Goal: Task Accomplishment & Management: Manage account settings

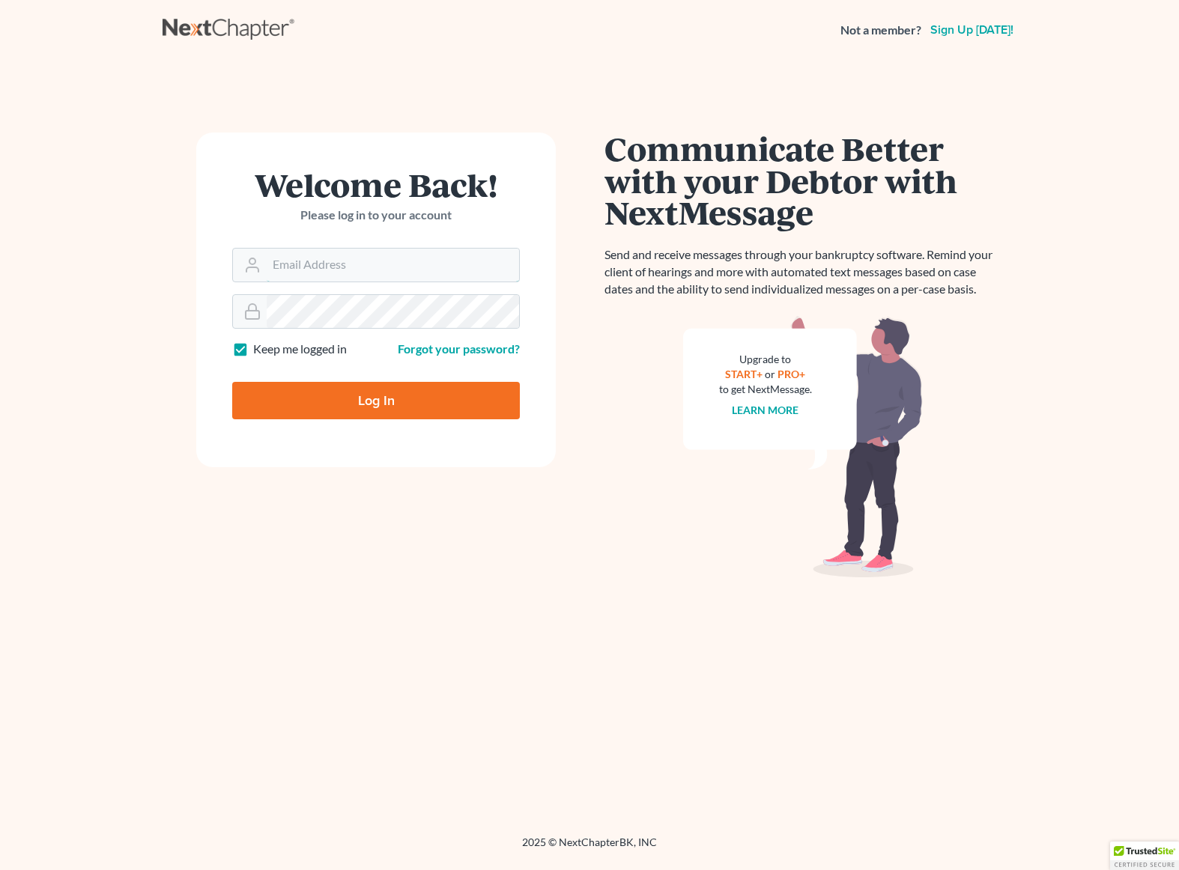
type input "[EMAIL_ADDRESS][DOMAIN_NAME]"
click at [368, 404] on input "Log In" at bounding box center [376, 400] width 288 height 37
type input "Thinking..."
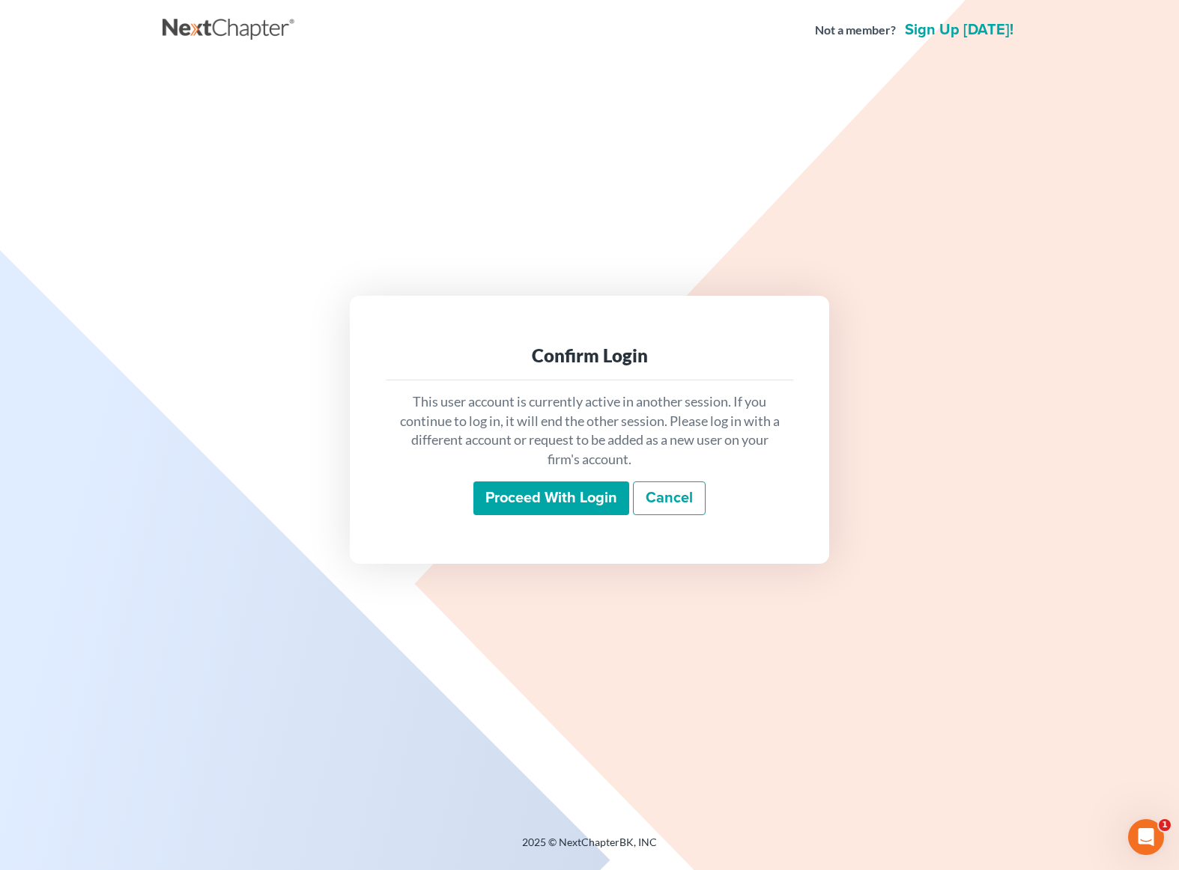
click at [516, 504] on input "Proceed with login" at bounding box center [551, 499] width 156 height 34
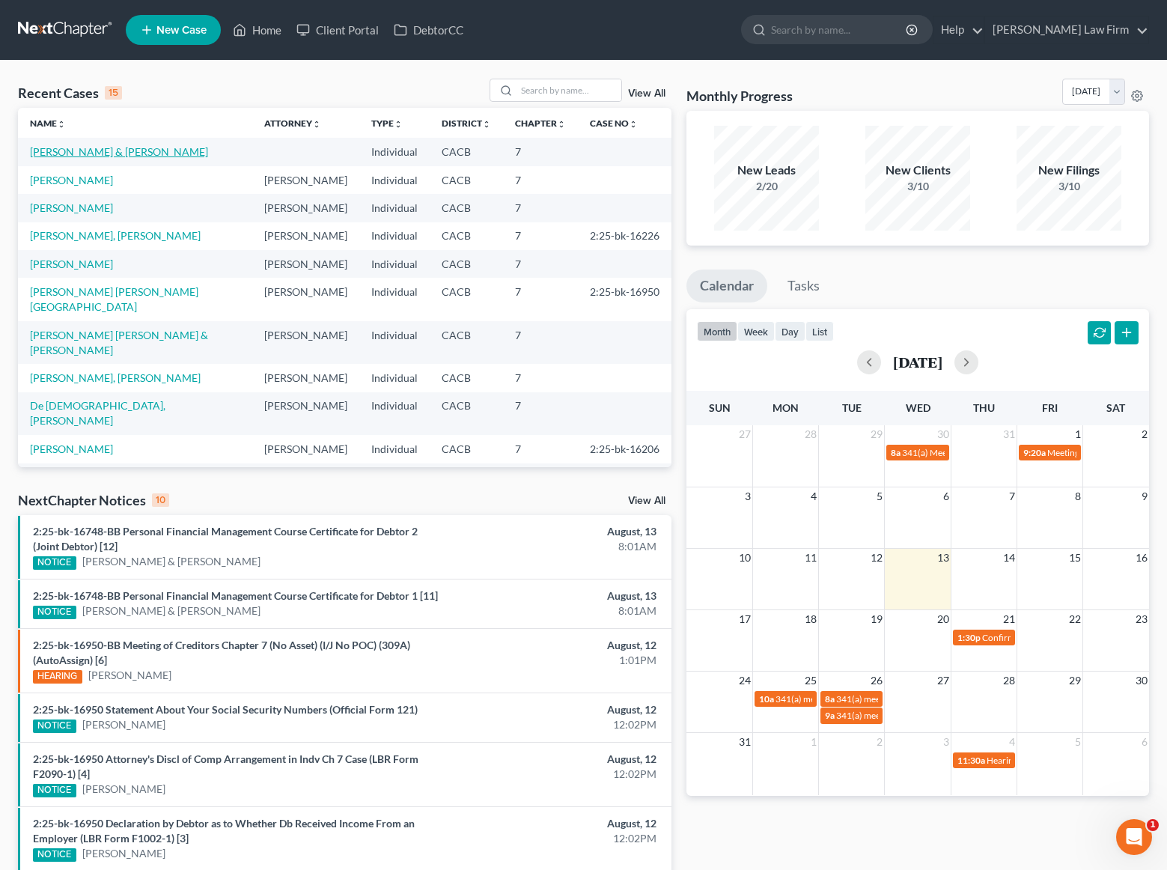
click at [77, 154] on link "[PERSON_NAME] & [PERSON_NAME]" at bounding box center [119, 151] width 178 height 13
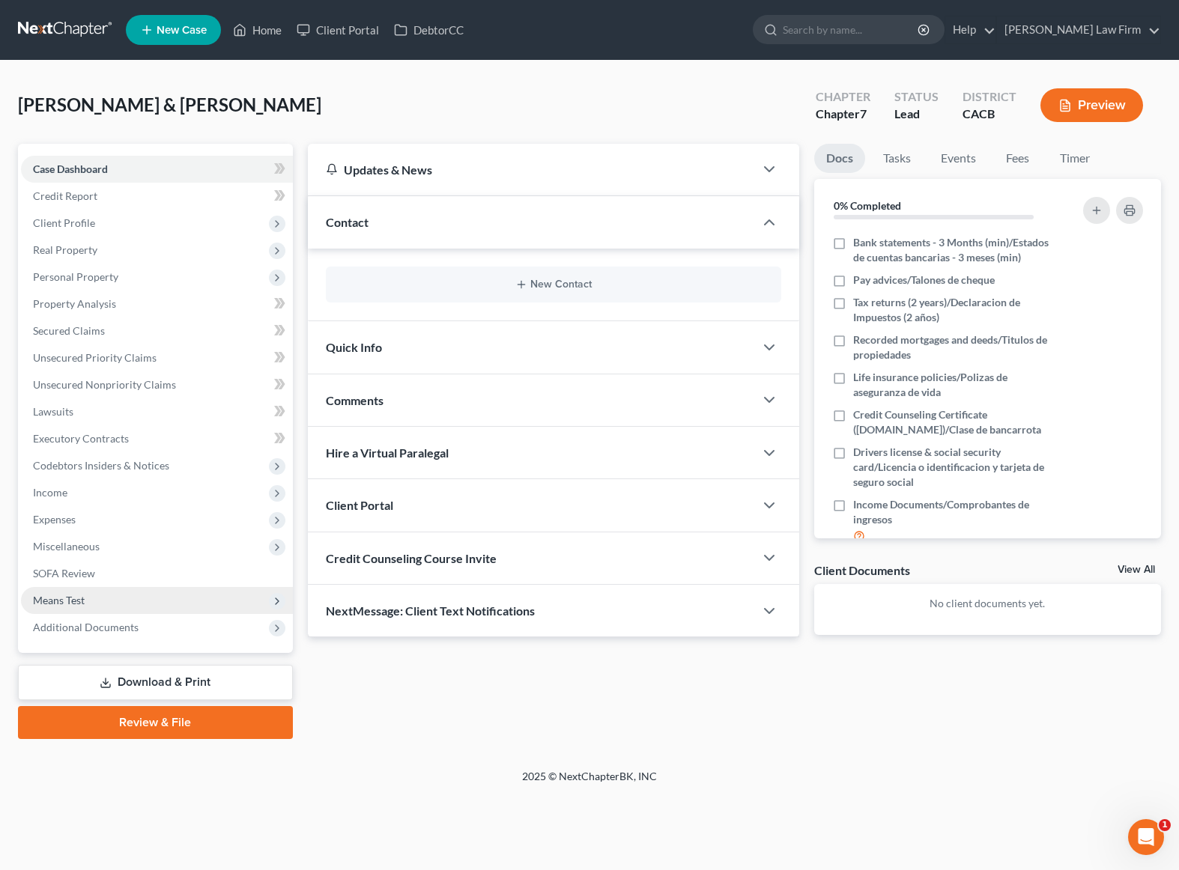
click at [72, 600] on span "Means Test" at bounding box center [59, 600] width 52 height 13
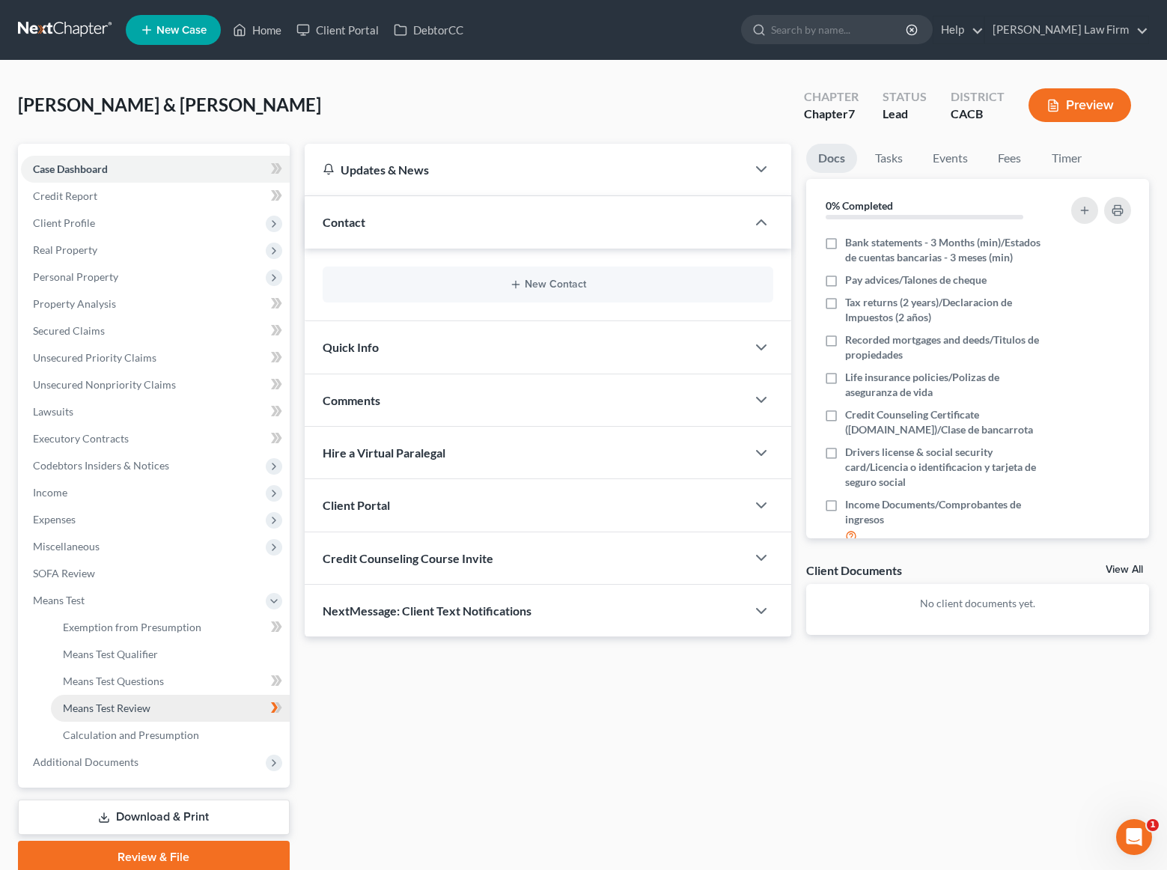
click at [114, 711] on span "Means Test Review" at bounding box center [107, 708] width 88 height 13
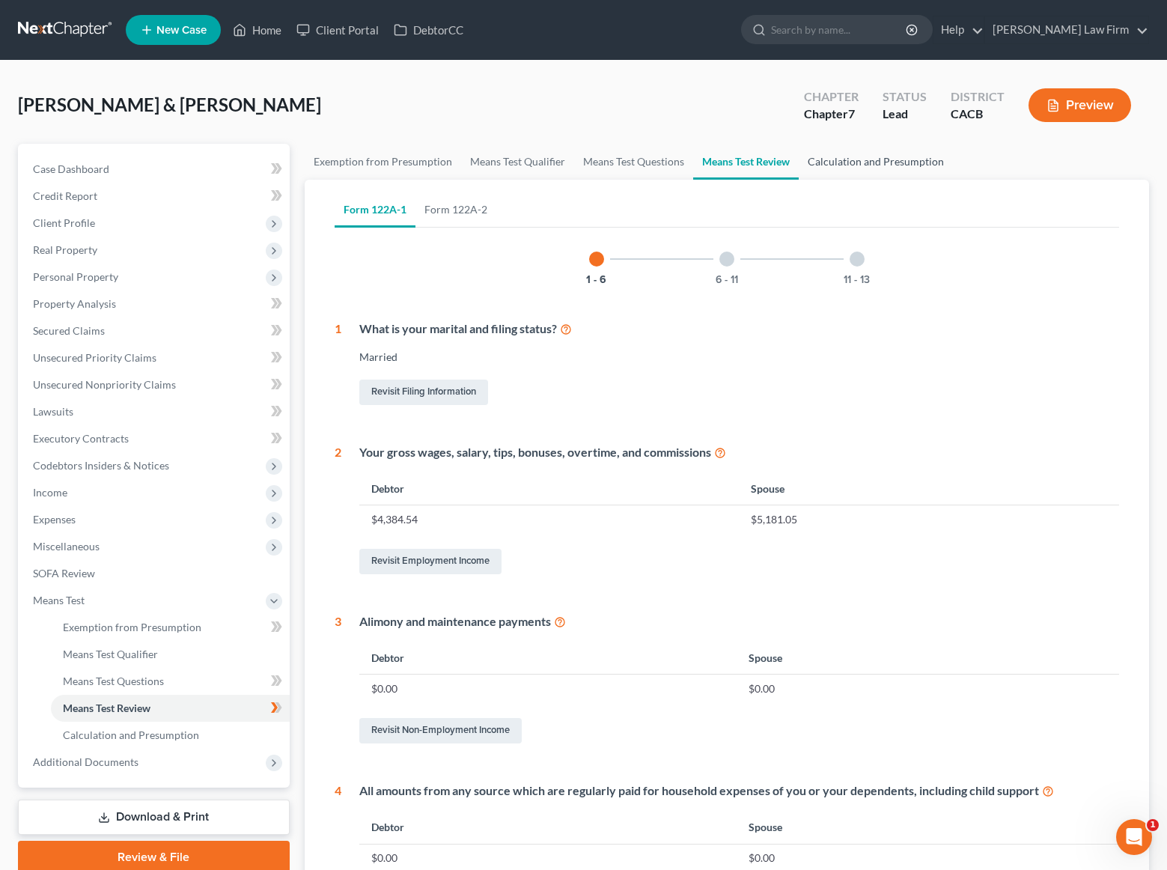
click at [845, 162] on link "Calculation and Presumption" at bounding box center [876, 162] width 154 height 36
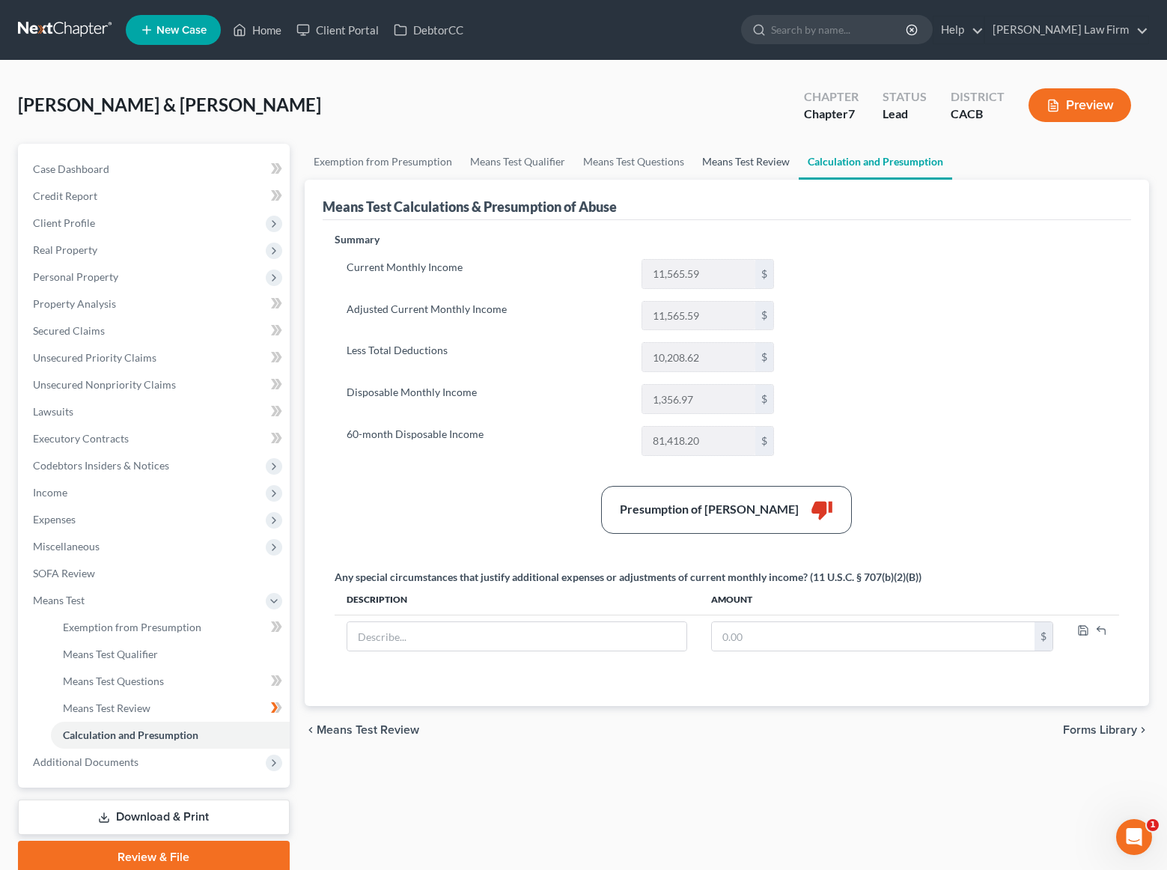
click at [731, 159] on link "Means Test Review" at bounding box center [746, 162] width 106 height 36
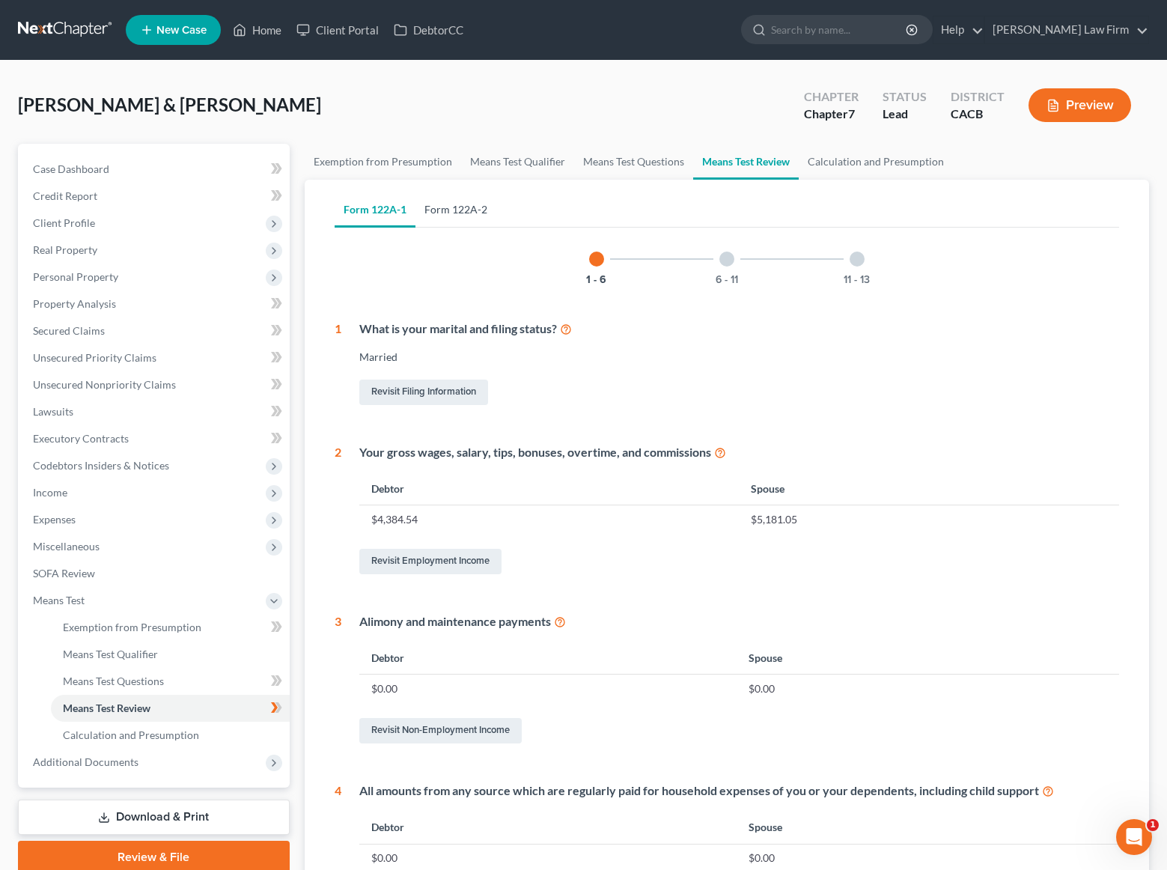
click at [467, 205] on link "Form 122A-2" at bounding box center [456, 210] width 81 height 36
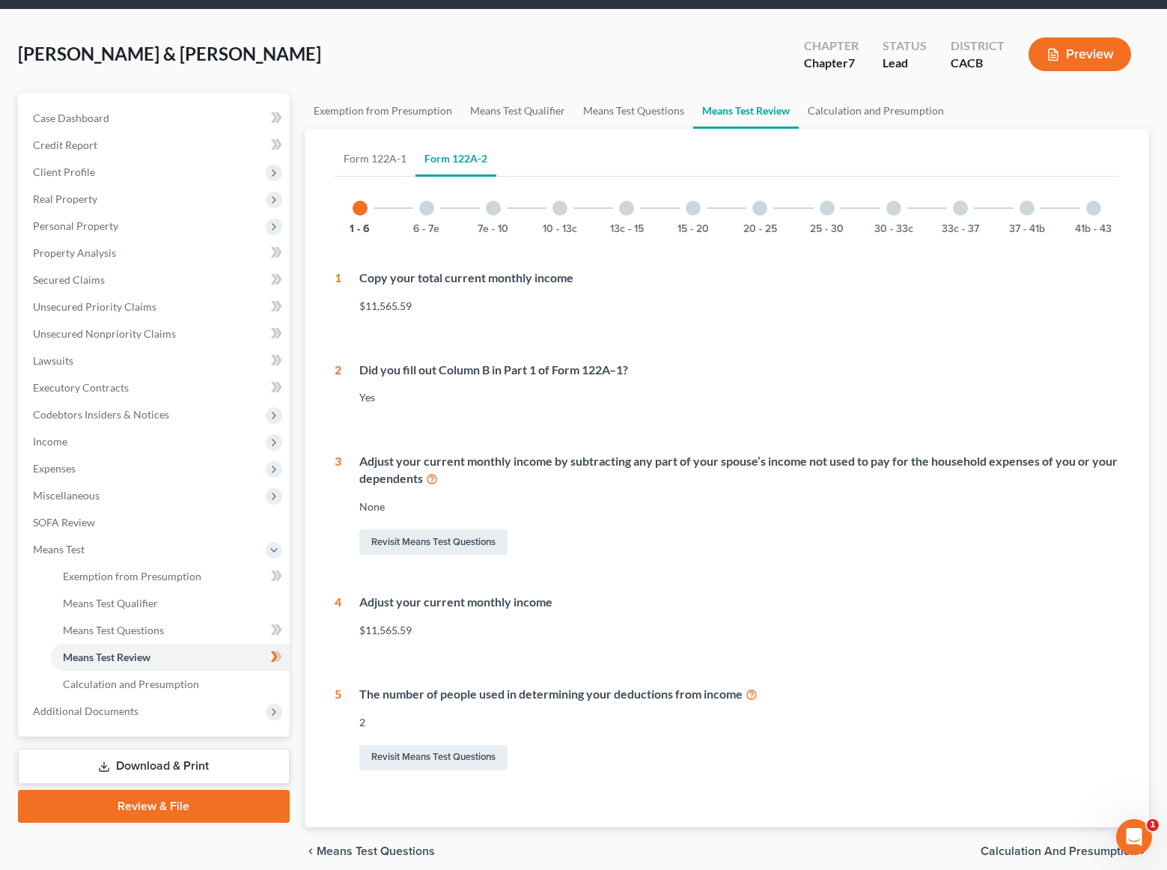
scroll to position [113, 0]
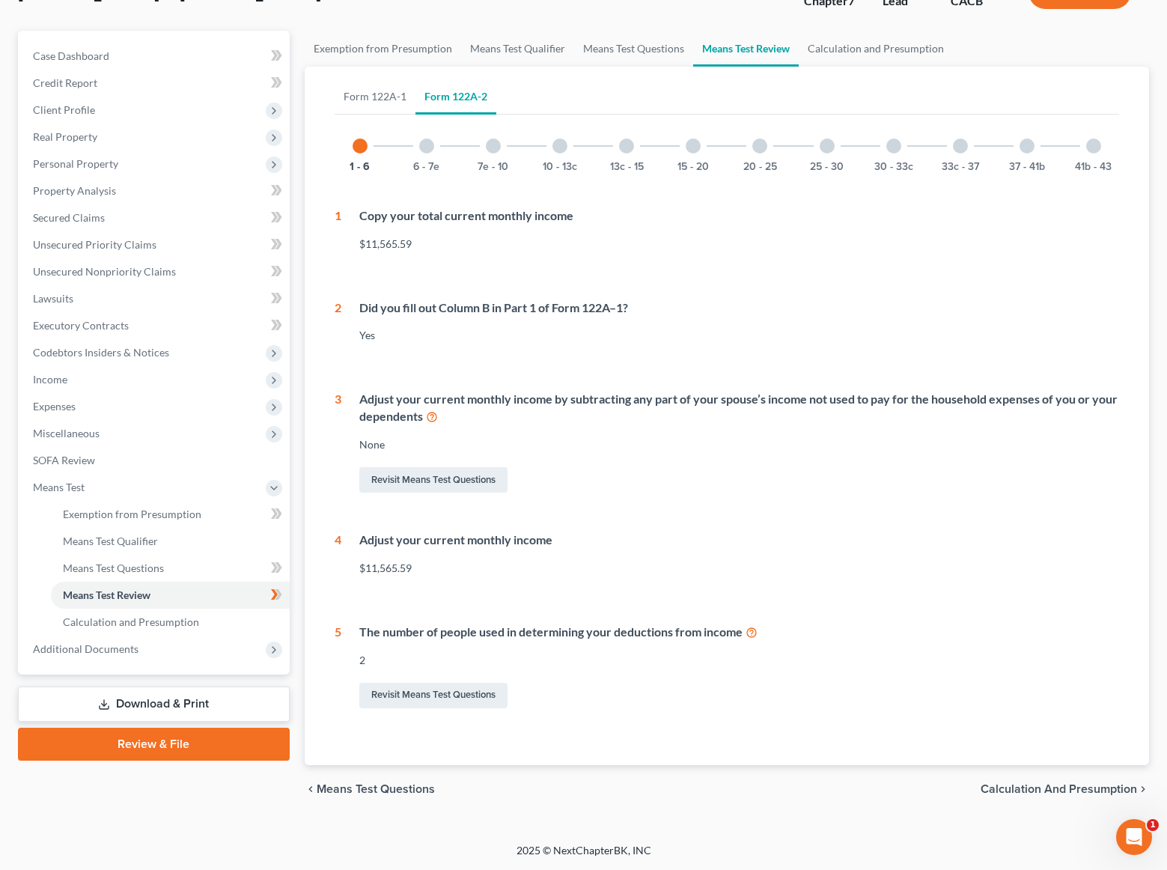
click at [431, 142] on div at bounding box center [426, 146] width 15 height 15
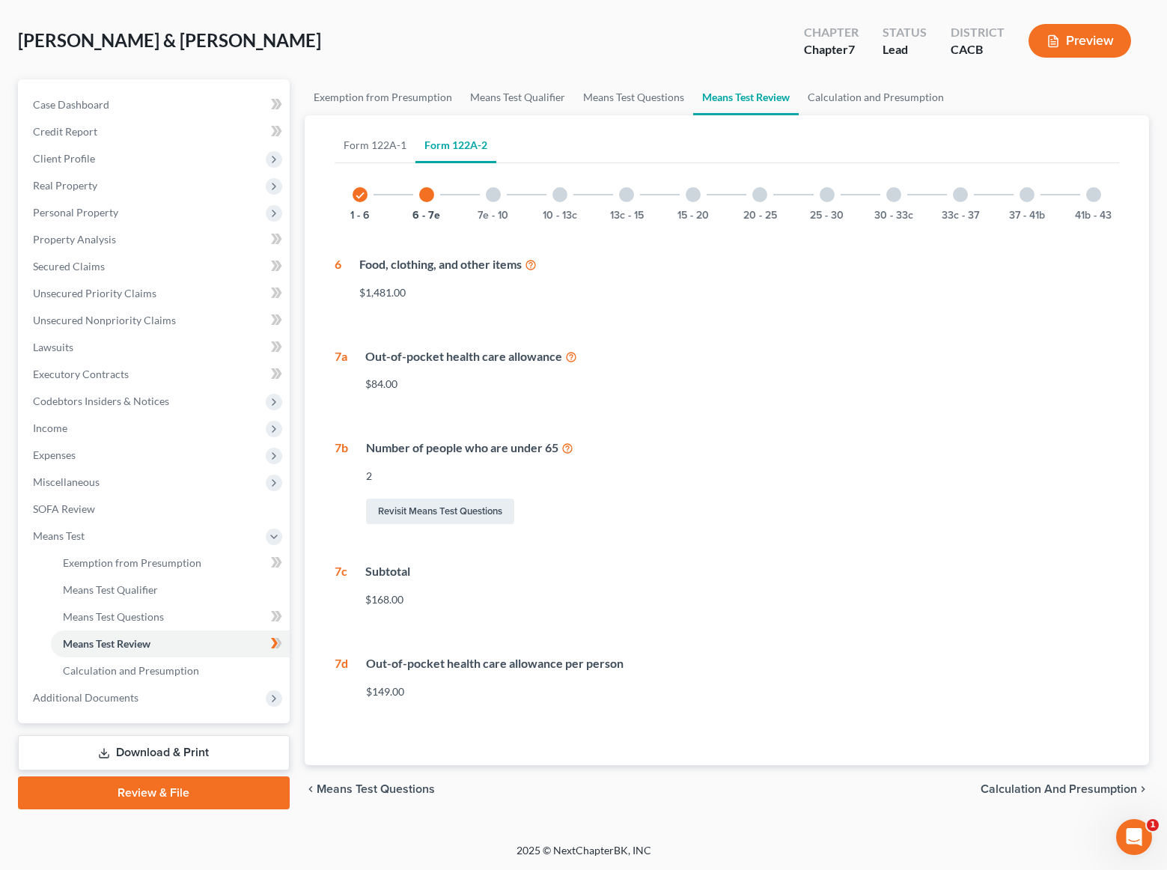
scroll to position [64, 0]
click at [492, 202] on div "7e - 10" at bounding box center [493, 194] width 51 height 51
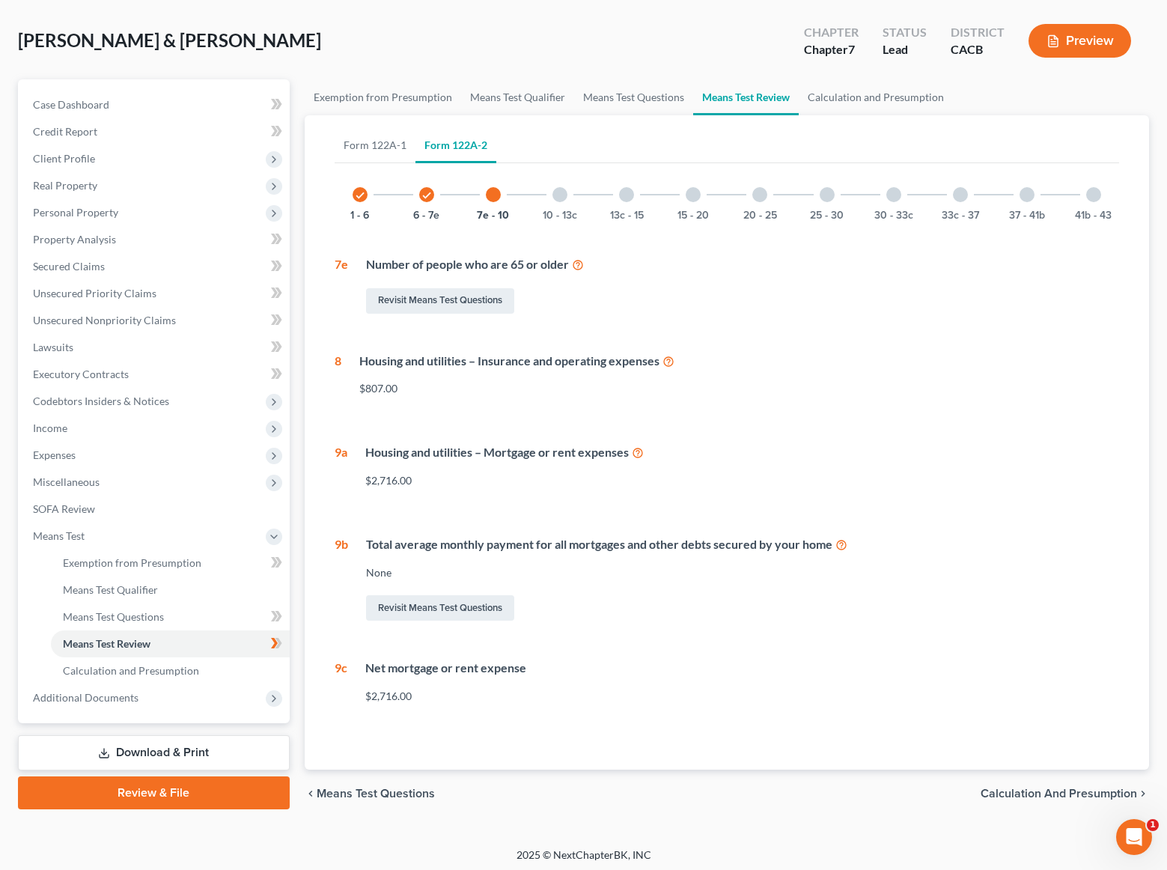
scroll to position [69, 0]
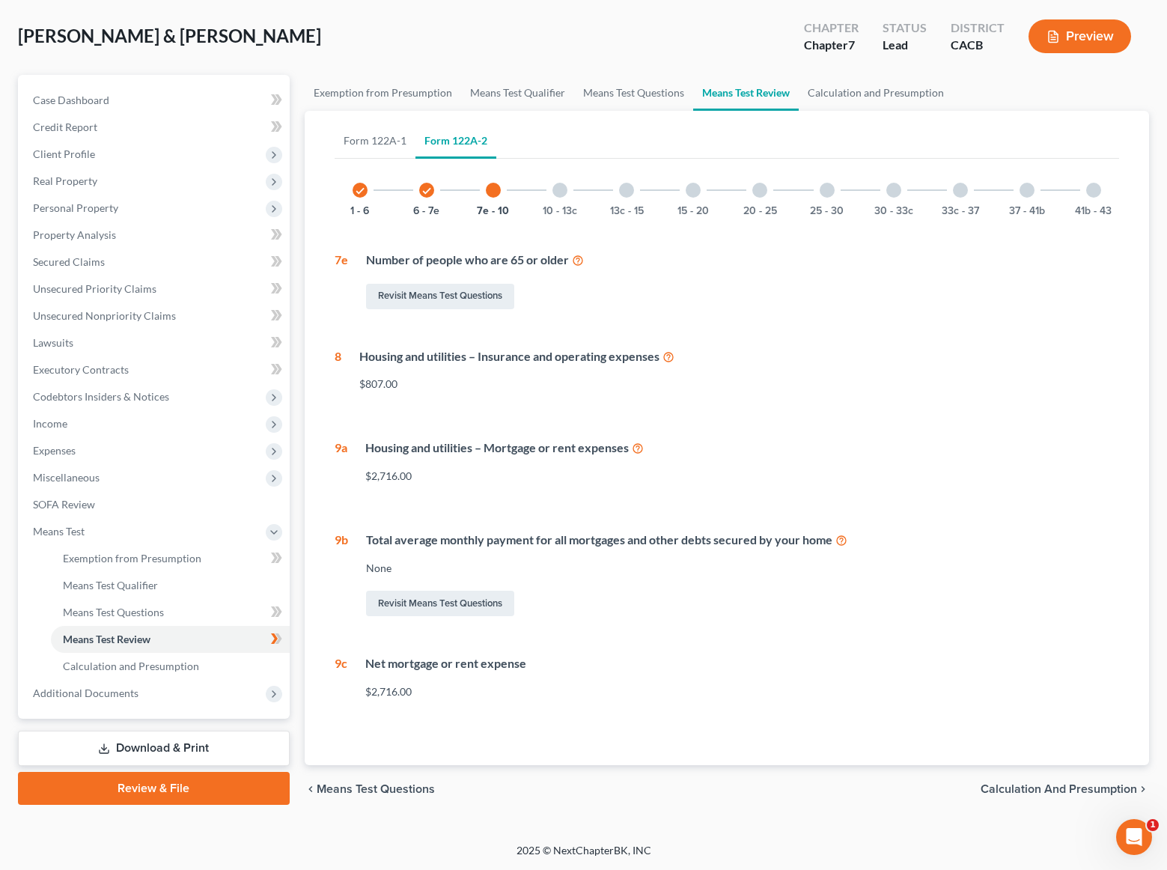
click at [565, 202] on div "10 - 13c" at bounding box center [560, 190] width 51 height 51
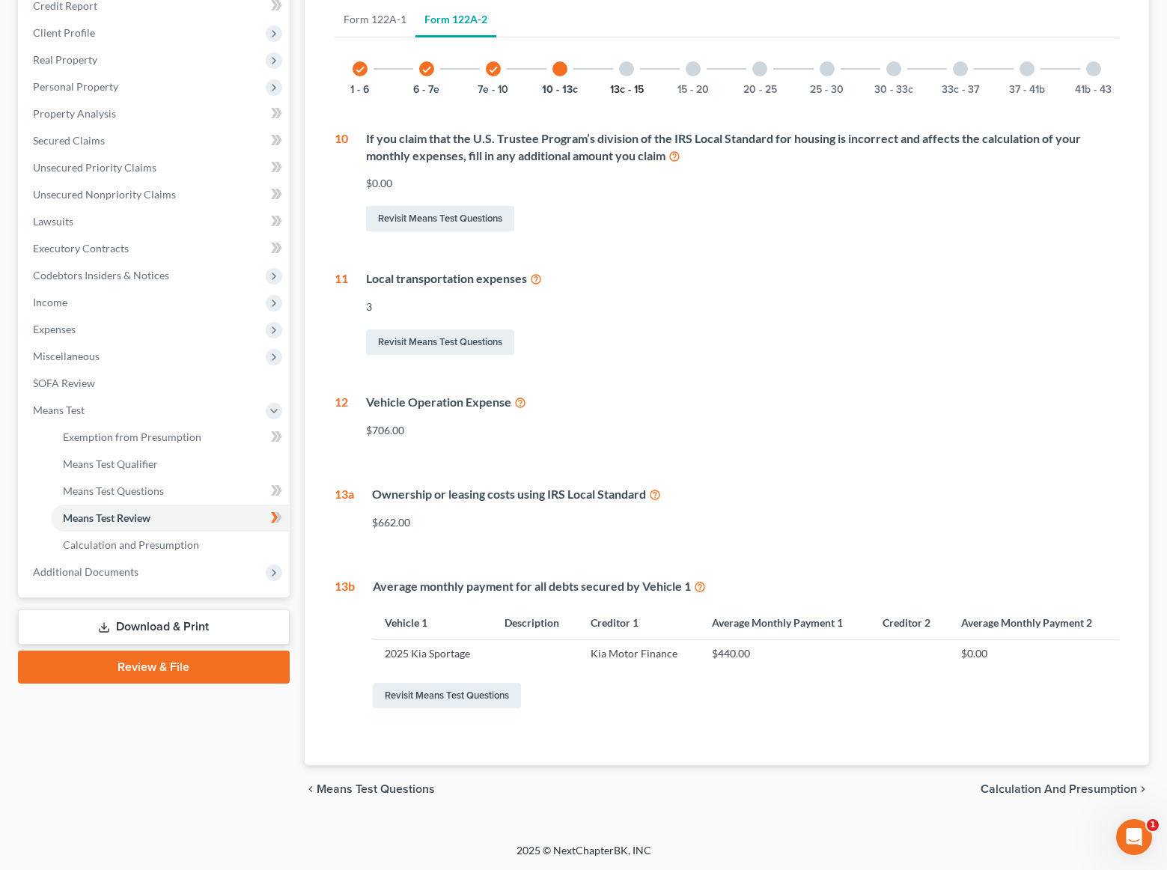
click at [624, 86] on button "13c - 15" at bounding box center [627, 90] width 34 height 10
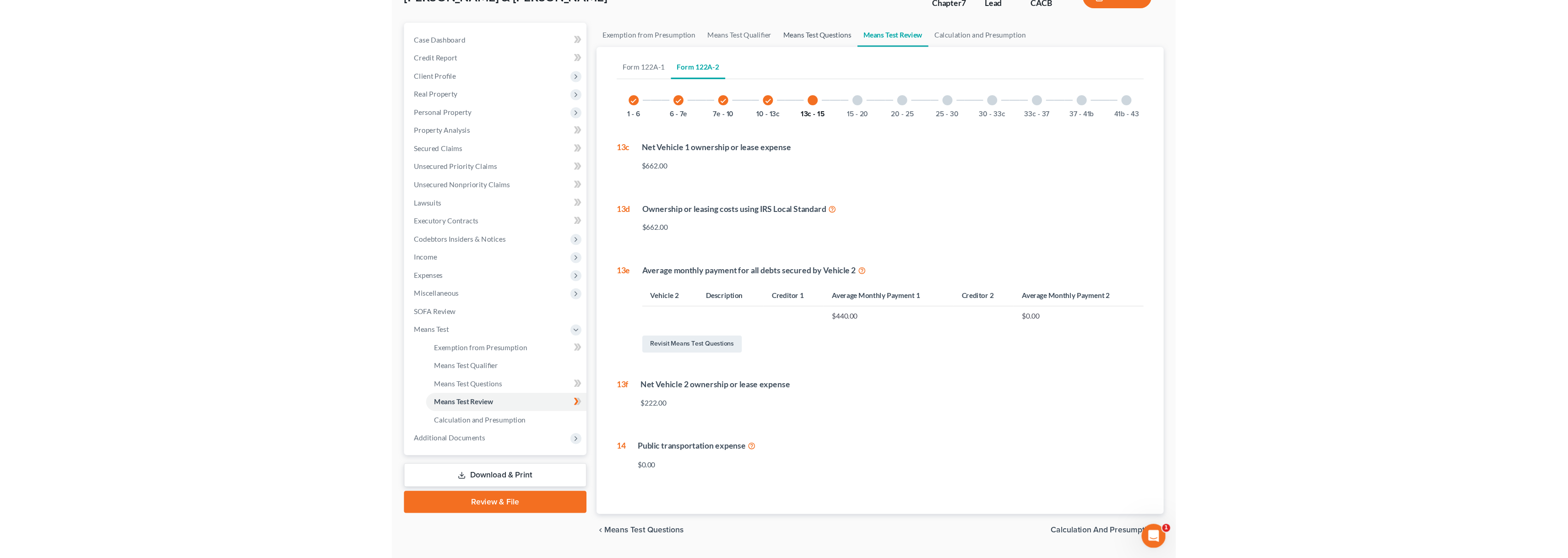
scroll to position [41, 0]
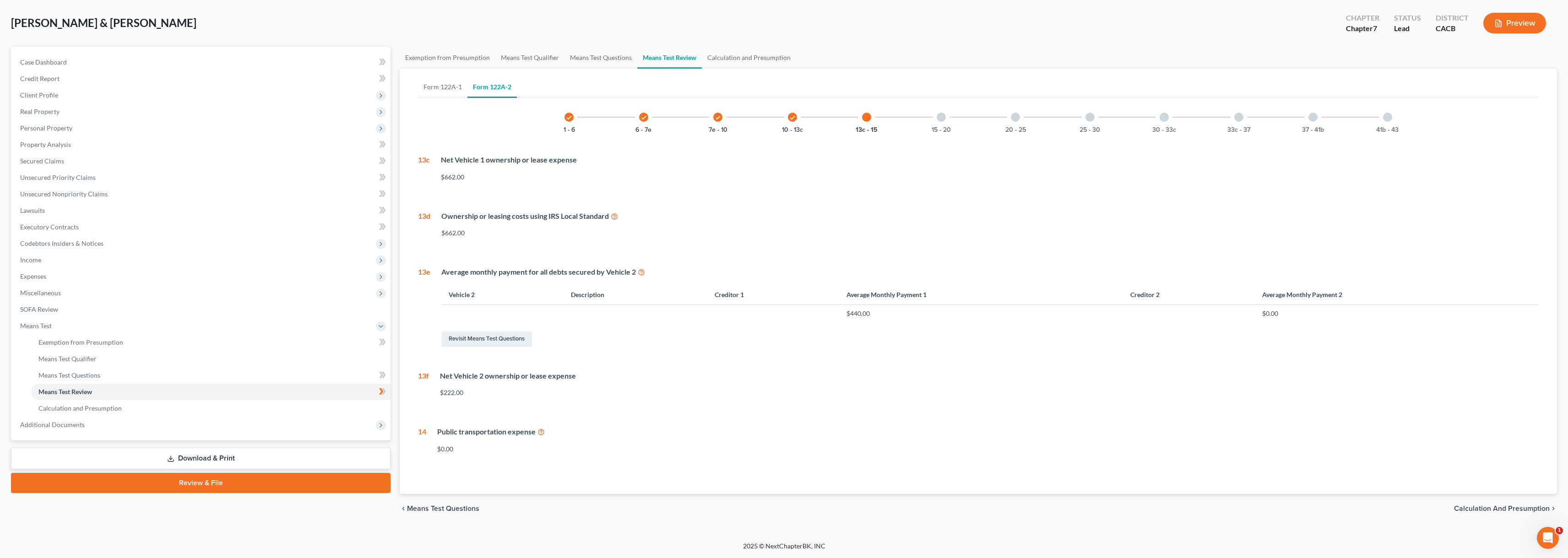
click at [720, 123] on div "15 - 20" at bounding box center [941, 117] width 31 height 31
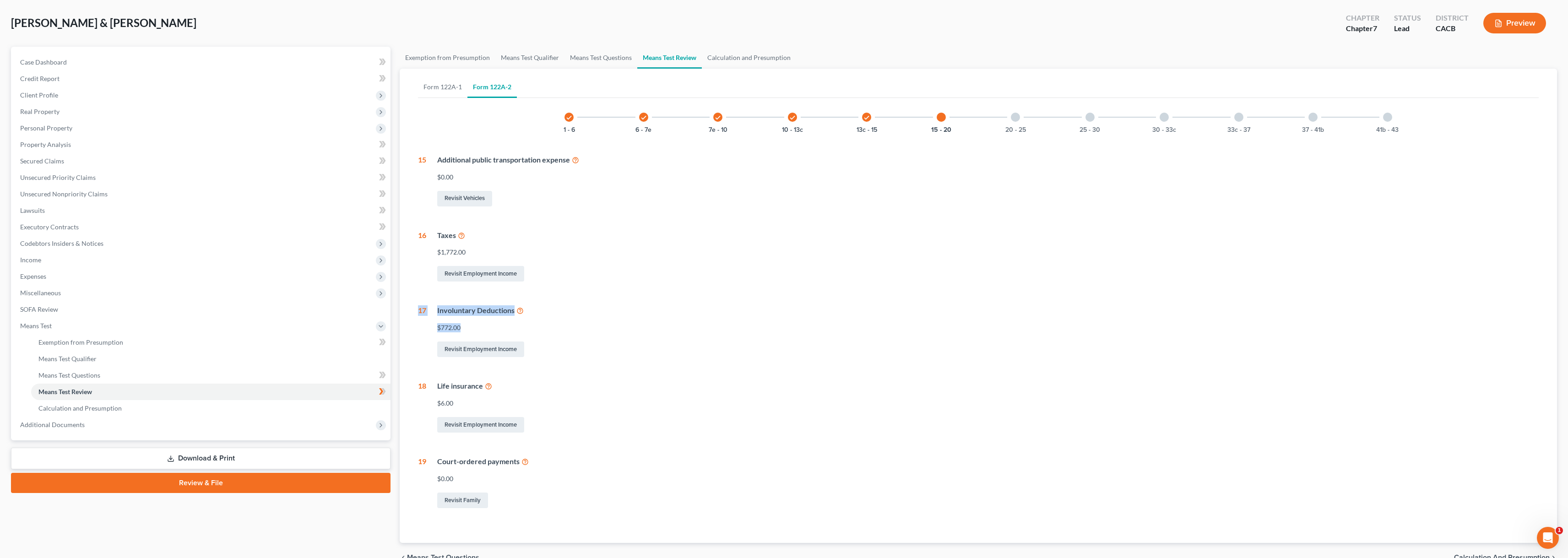
drag, startPoint x: 472, startPoint y: 254, endPoint x: 477, endPoint y: 330, distance: 76.2
click at [477, 330] on div "check 1 - 6 check 6 - 7e check 7e - 10 check 10 - 13c check 13c - 15 15 - 20 20…" at bounding box center [978, 306] width 1121 height 408
click at [720, 119] on div at bounding box center [1015, 117] width 9 height 9
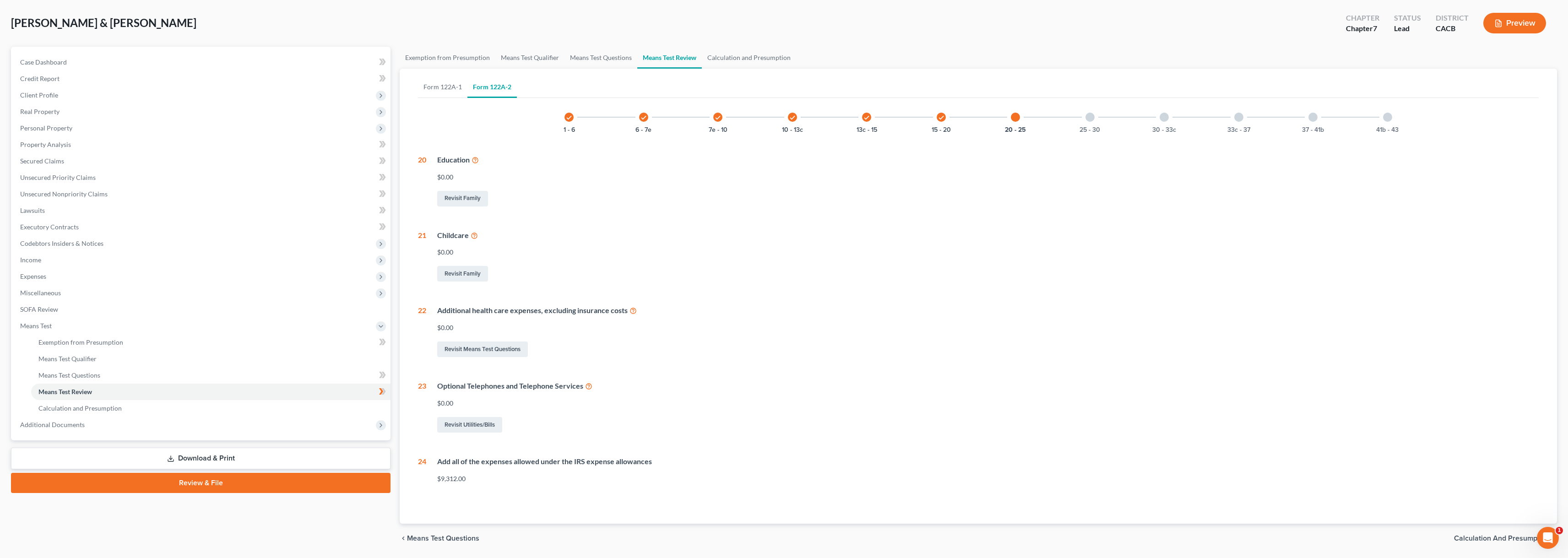
click at [720, 121] on div at bounding box center [1089, 117] width 9 height 9
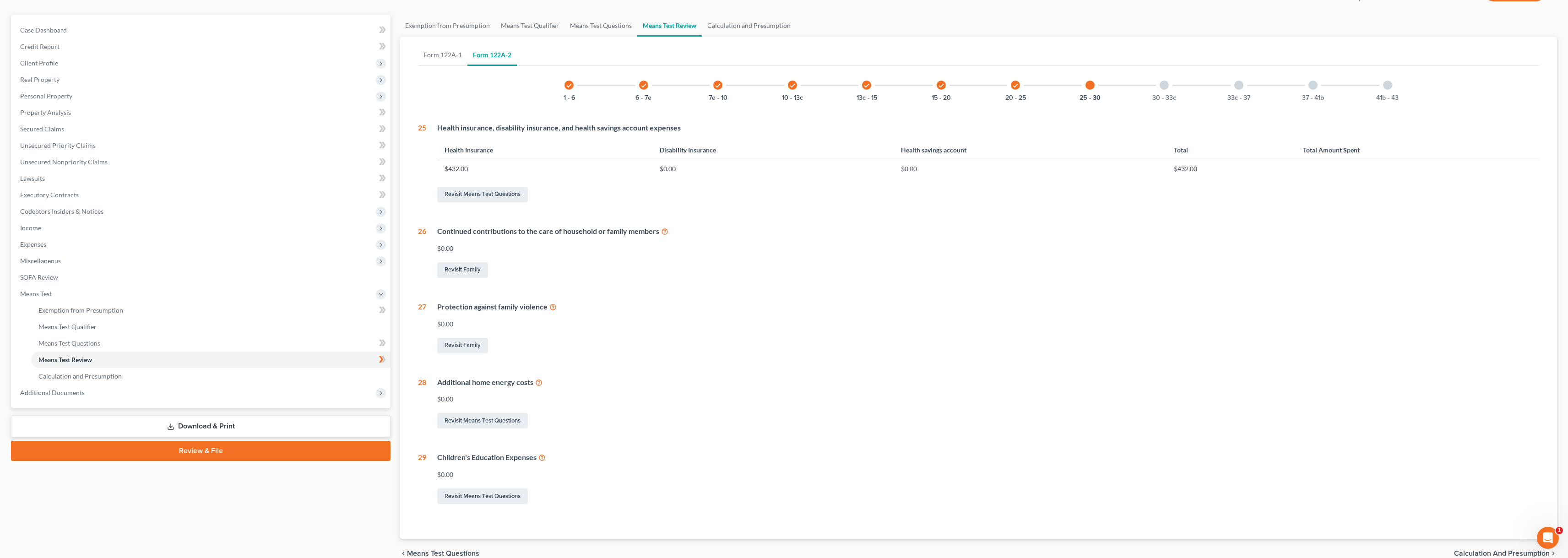
scroll to position [118, 0]
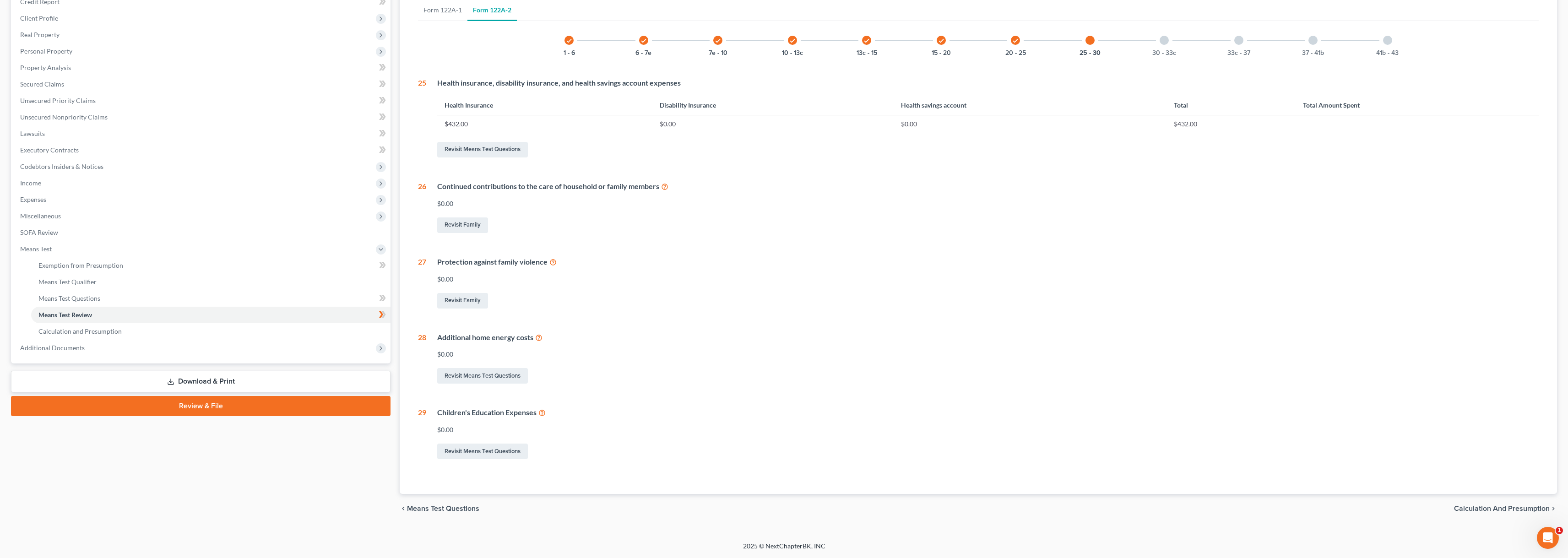
click at [720, 41] on div at bounding box center [1164, 40] width 9 height 9
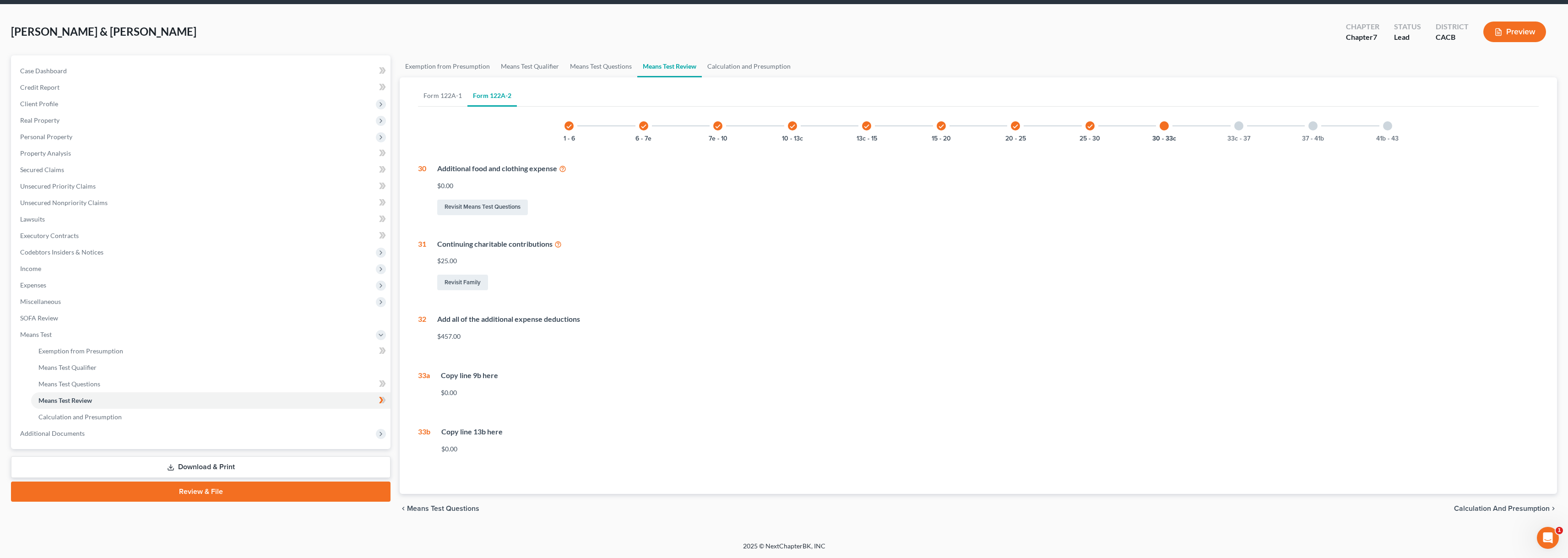
click at [720, 125] on div at bounding box center [1239, 125] width 9 height 9
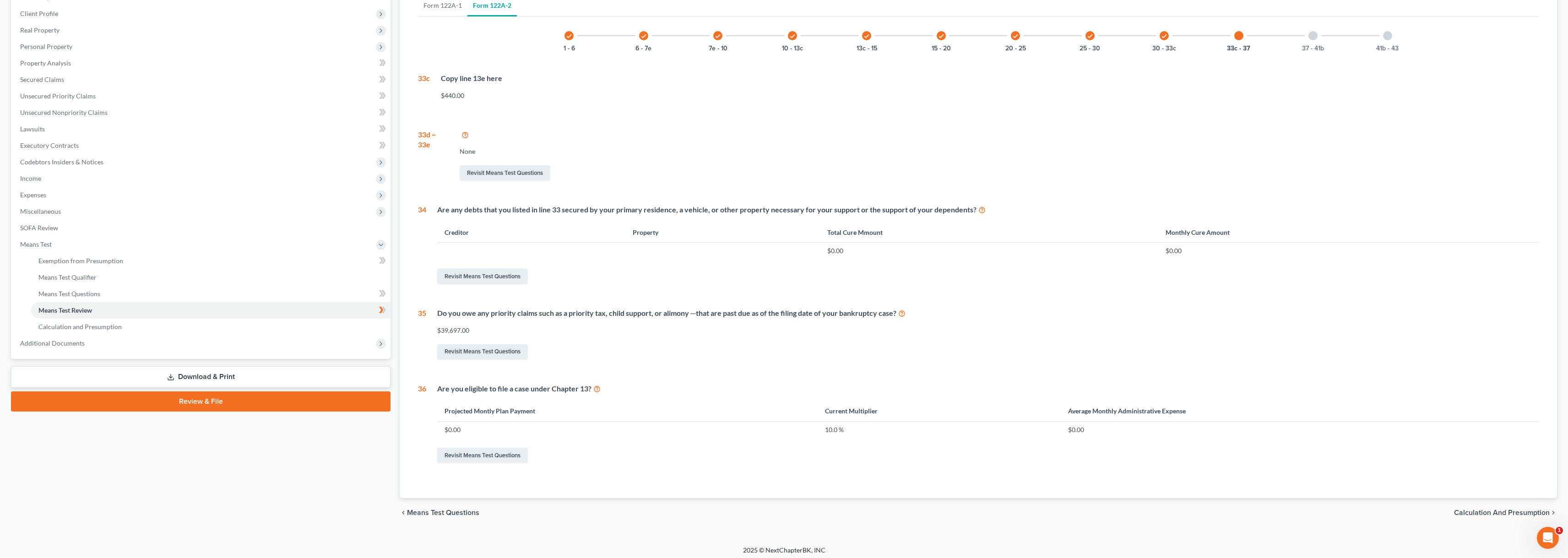
scroll to position [127, 0]
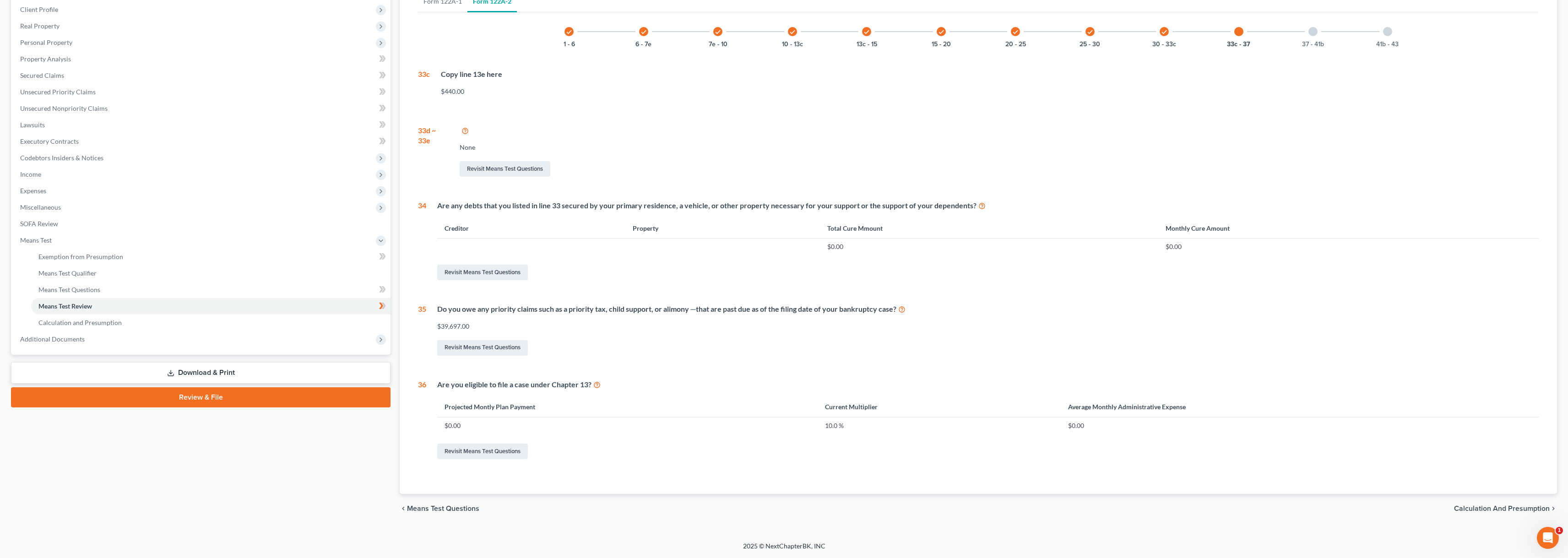
click at [720, 35] on div at bounding box center [1312, 31] width 9 height 9
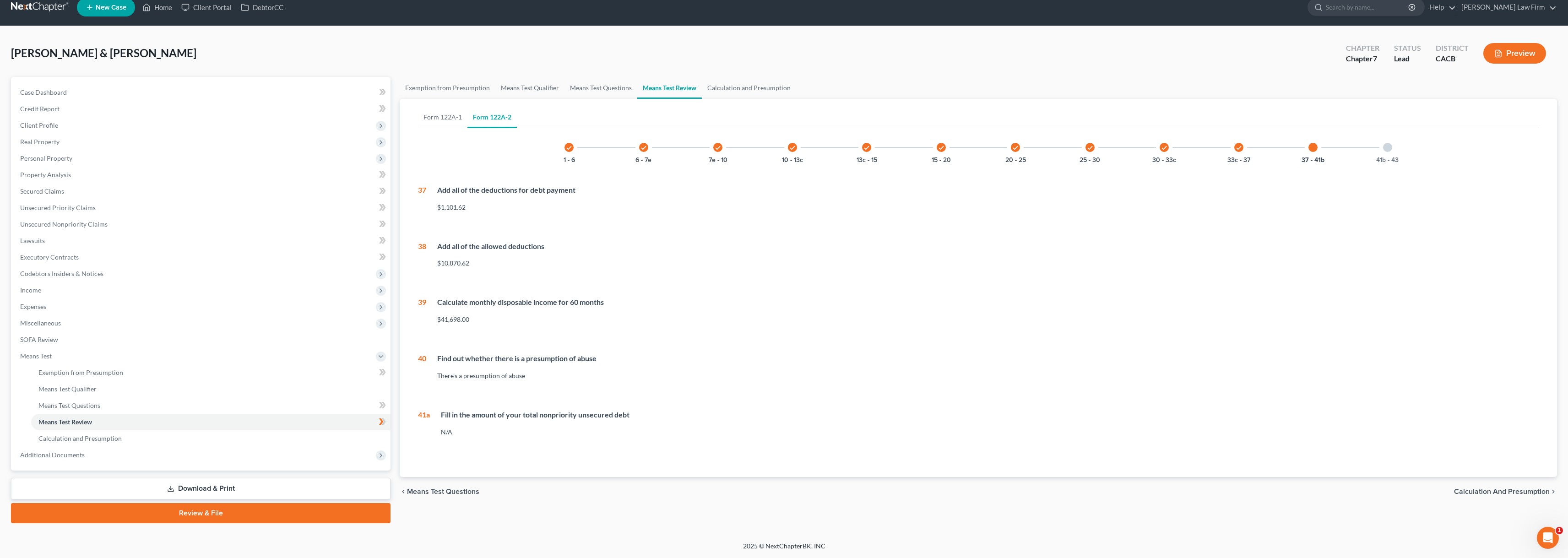
scroll to position [11, 0]
click at [720, 152] on div at bounding box center [1387, 147] width 9 height 9
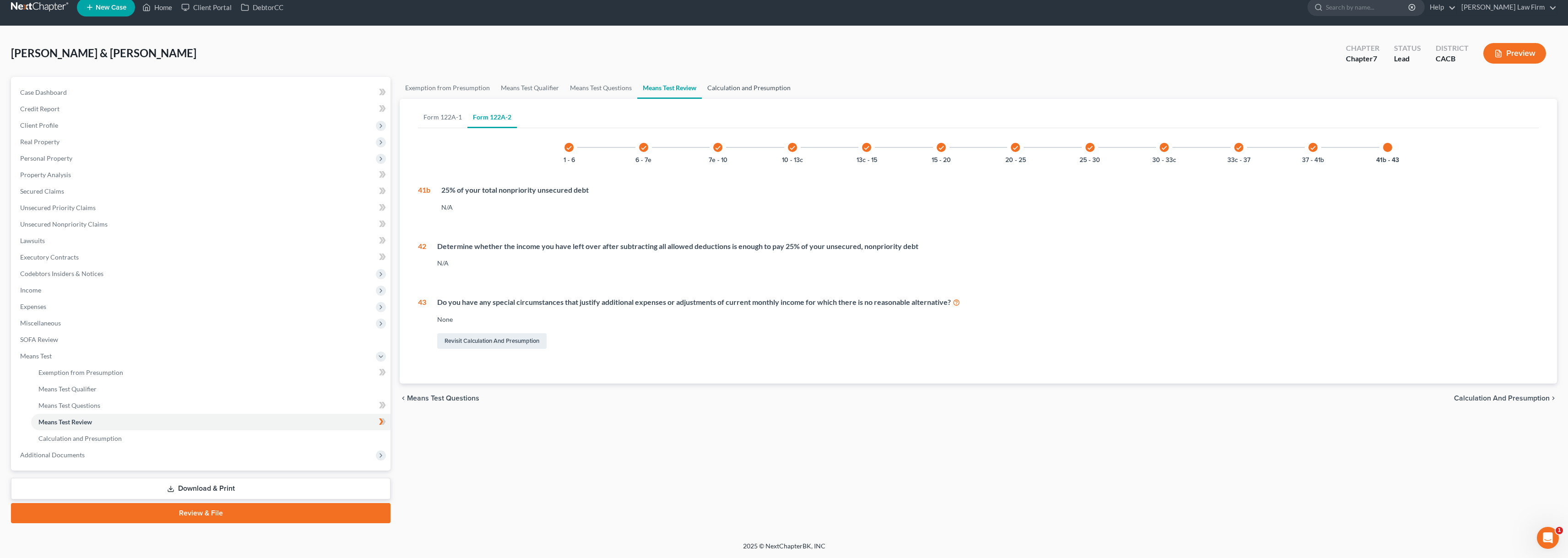
click at [720, 84] on link "Calculation and Presumption" at bounding box center [749, 88] width 94 height 22
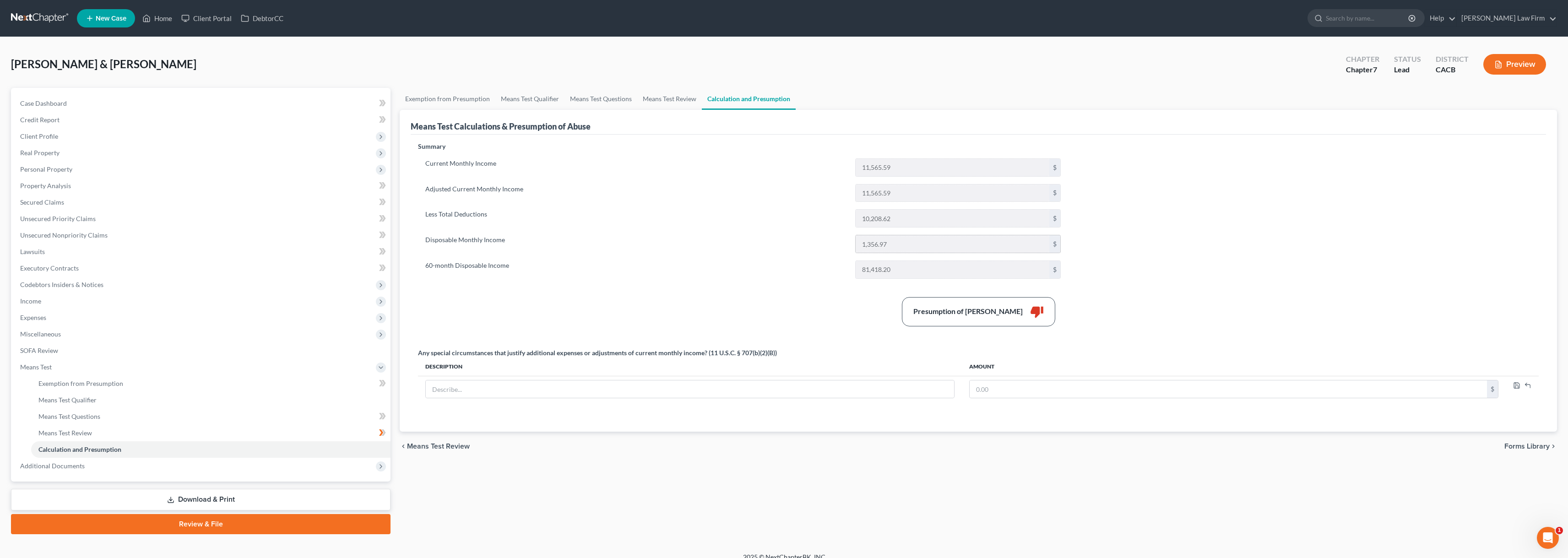
drag, startPoint x: 901, startPoint y: 255, endPoint x: 855, endPoint y: 249, distance: 46.4
click at [720, 249] on div "Current Monthly Income 11,565.59 $ Adjusted Current Monthly Income 11,565.59 $ …" at bounding box center [743, 218] width 650 height 120
click at [720, 248] on input "1,356.97" at bounding box center [952, 244] width 194 height 17
drag, startPoint x: 893, startPoint y: 245, endPoint x: 843, endPoint y: 239, distance: 50.4
click at [720, 239] on div "Disposable Monthly Income 1,356.97 $" at bounding box center [743, 244] width 644 height 18
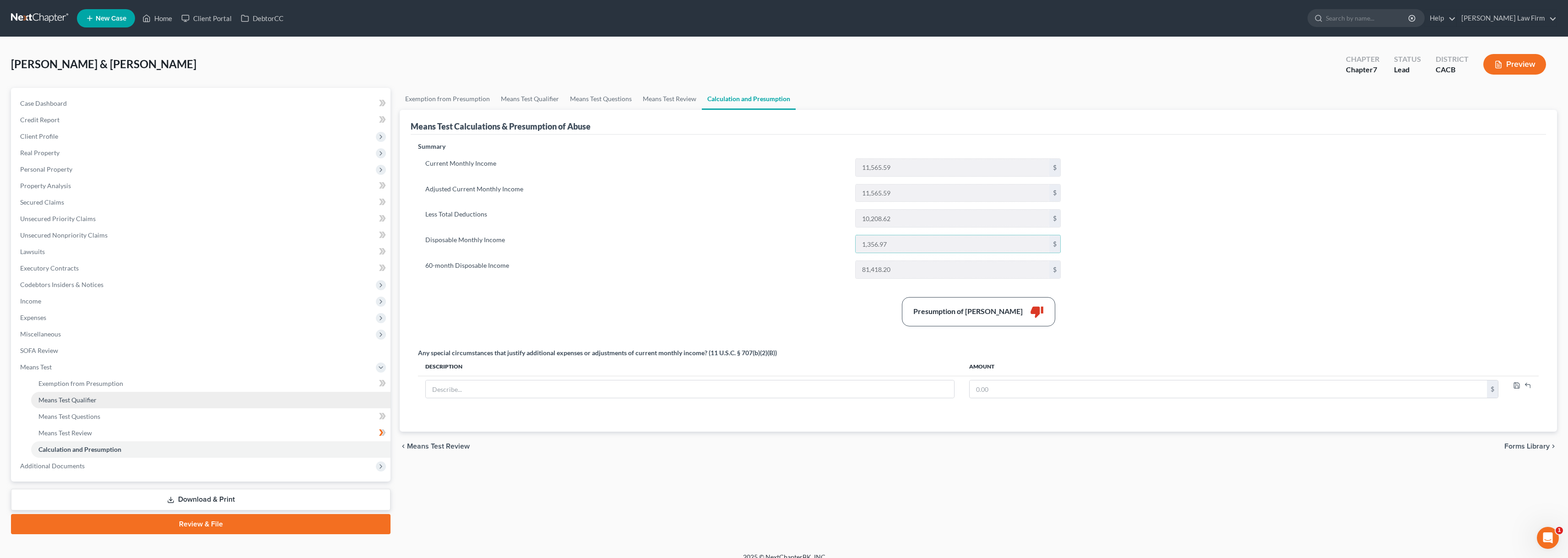
click at [75, 405] on link "Means Test Qualifier" at bounding box center [211, 400] width 359 height 17
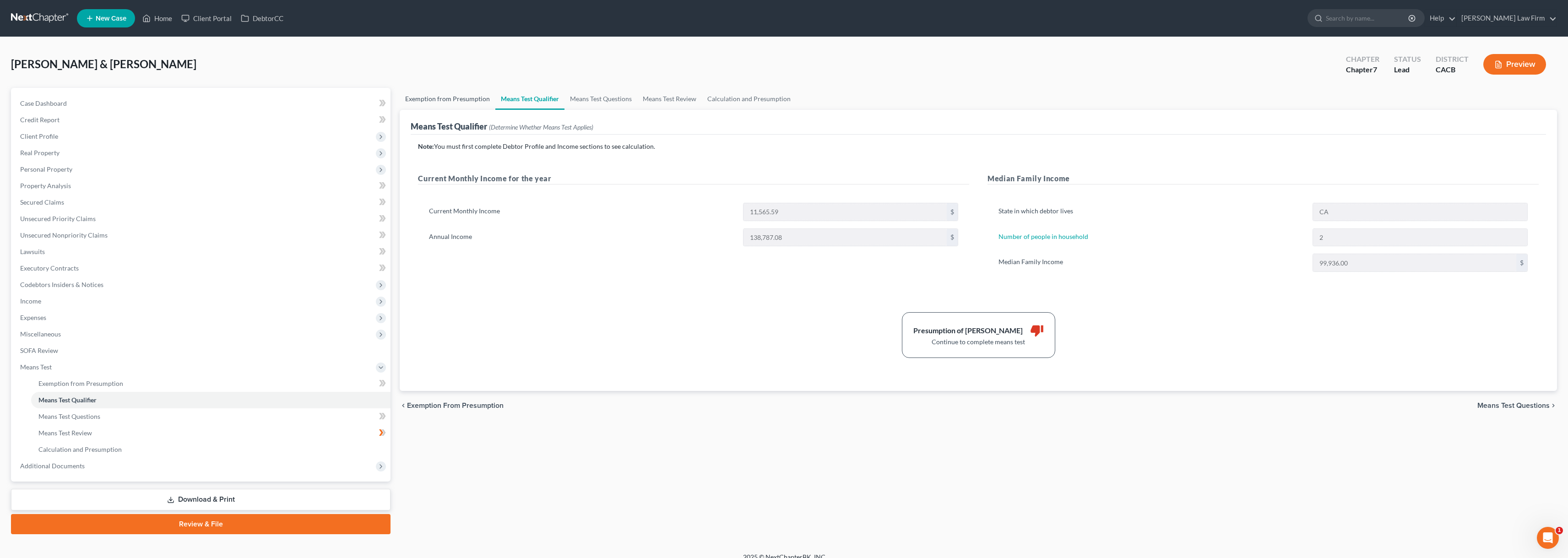
click at [455, 101] on link "Exemption from Presumption" at bounding box center [447, 99] width 96 height 22
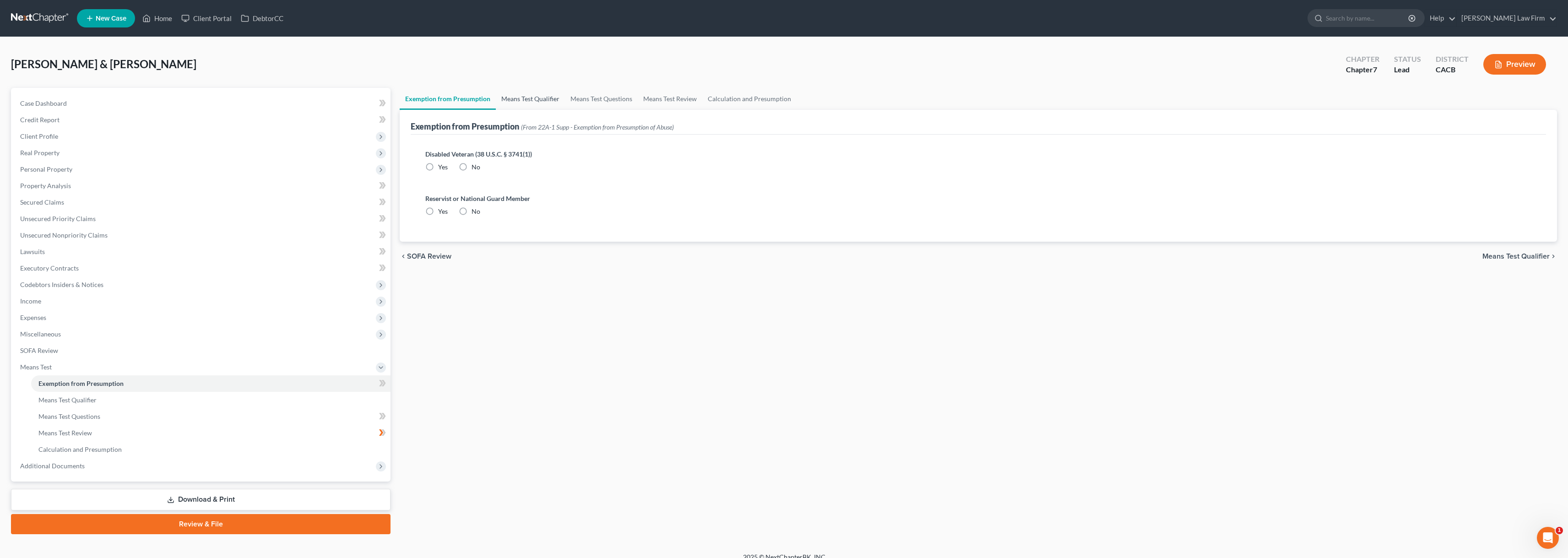
radio input "true"
click at [520, 101] on link "Means Test Qualifier" at bounding box center [530, 99] width 69 height 22
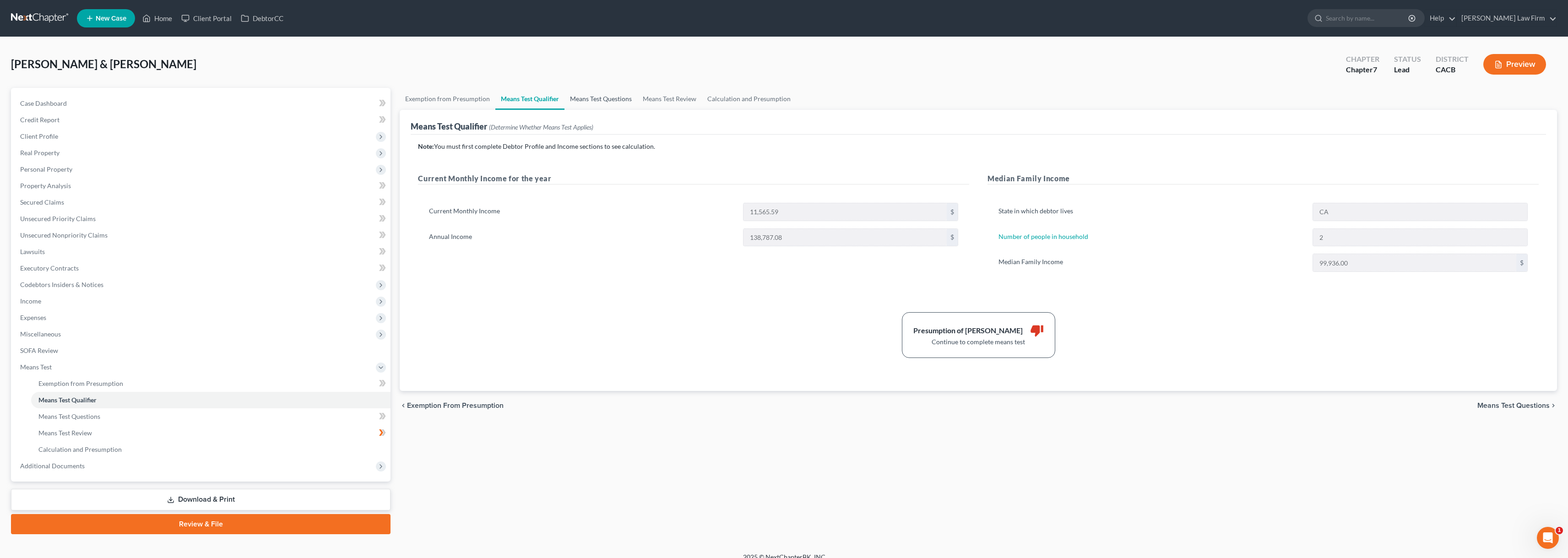
click at [597, 101] on link "Means Test Questions" at bounding box center [600, 99] width 73 height 22
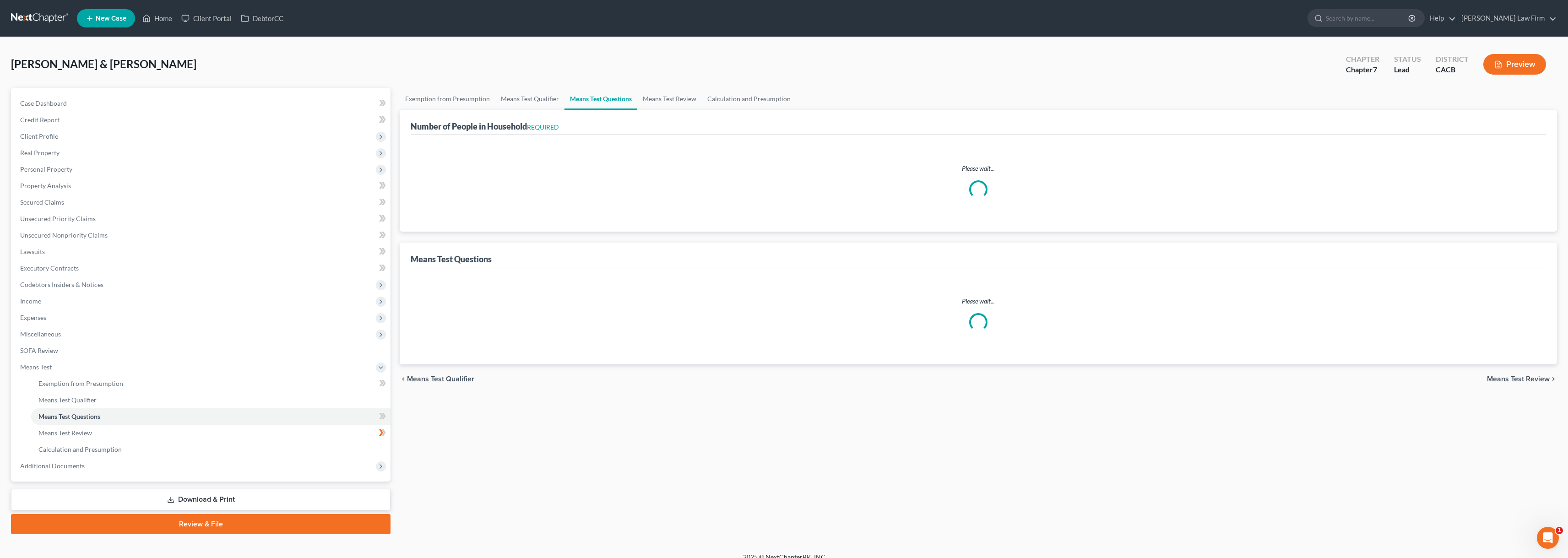
select select "1"
select select "60"
select select "2"
select select "3"
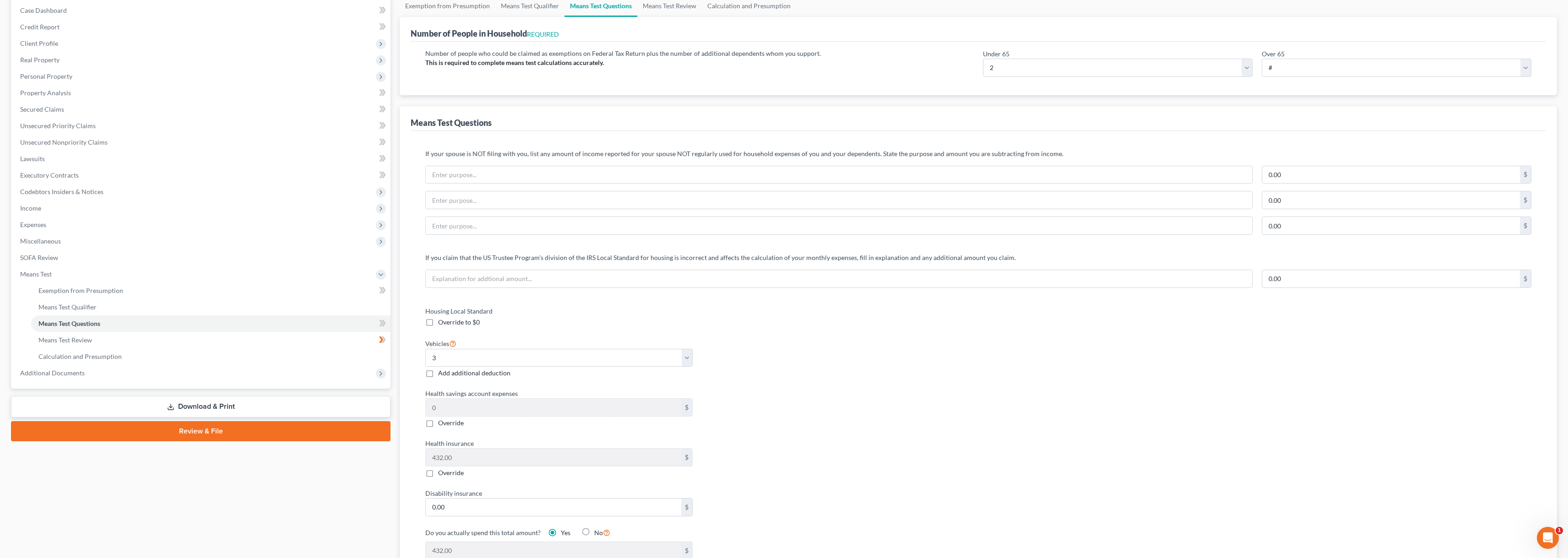
scroll to position [92, 0]
click at [226, 347] on link "Means Test Review" at bounding box center [211, 341] width 359 height 17
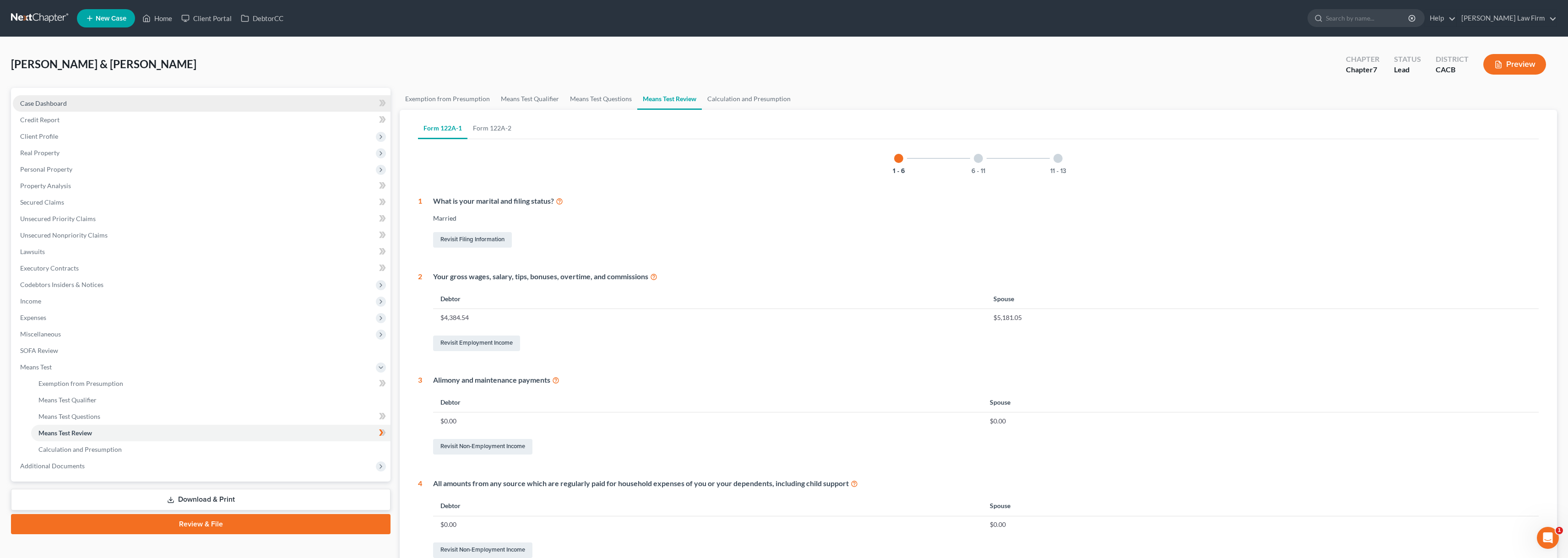
click at [50, 101] on span "Case Dashboard" at bounding box center [43, 103] width 46 height 8
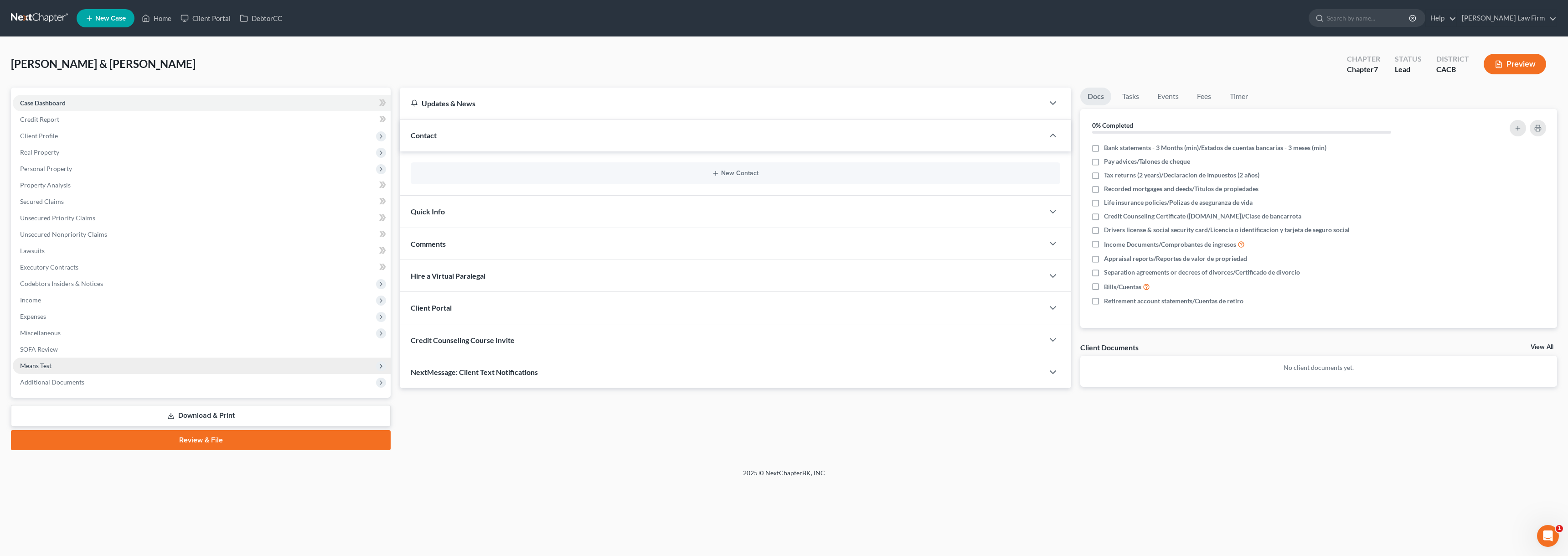
click at [41, 364] on span "Means Test" at bounding box center [36, 365] width 32 height 8
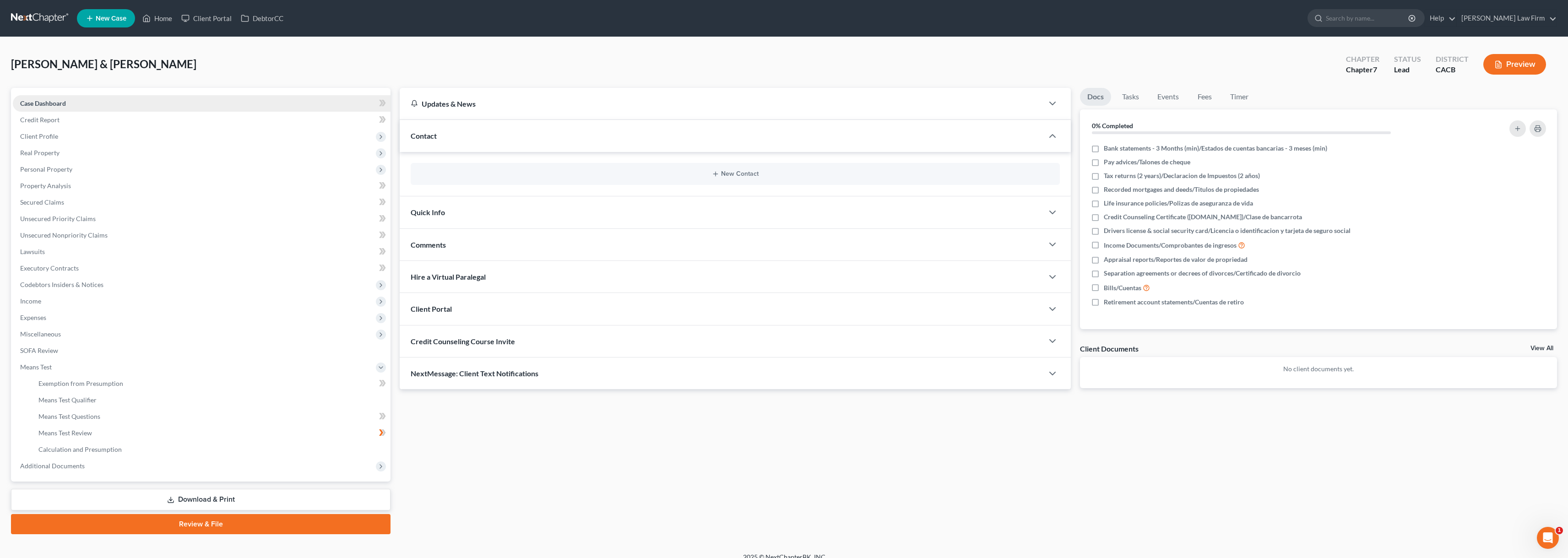
click at [43, 100] on span "Case Dashboard" at bounding box center [43, 103] width 46 height 8
click at [40, 119] on span "Credit Report" at bounding box center [40, 119] width 39 height 8
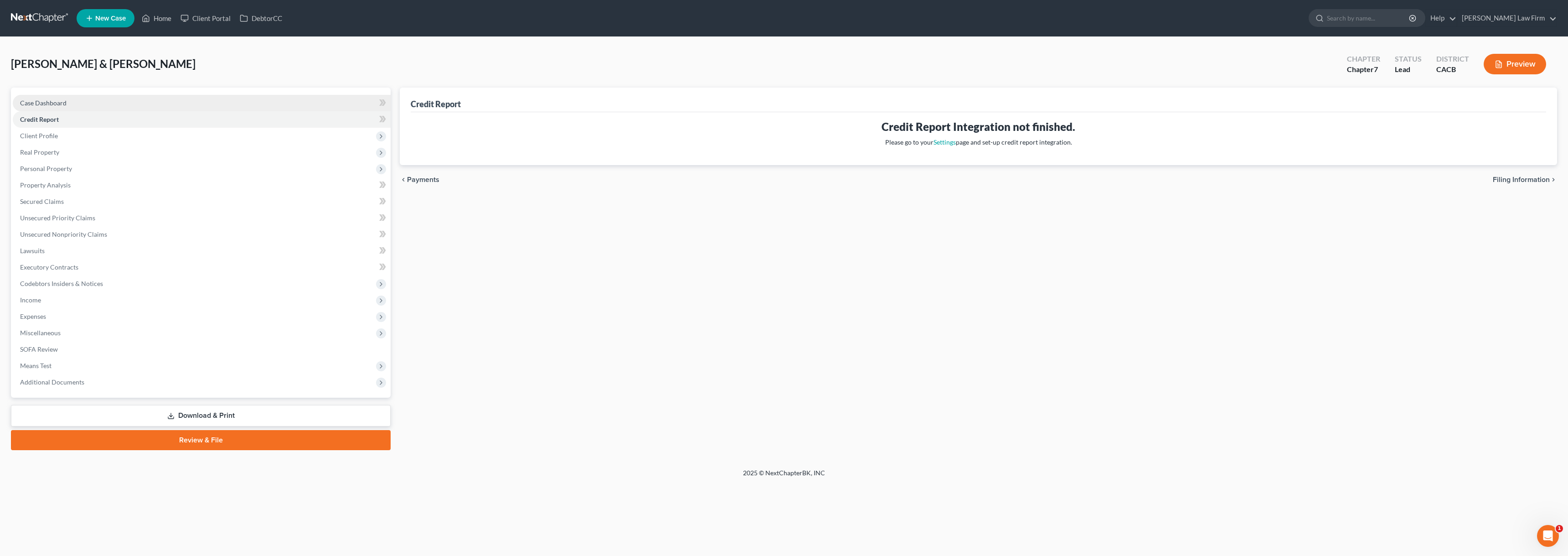
click at [46, 104] on span "Case Dashboard" at bounding box center [43, 102] width 46 height 8
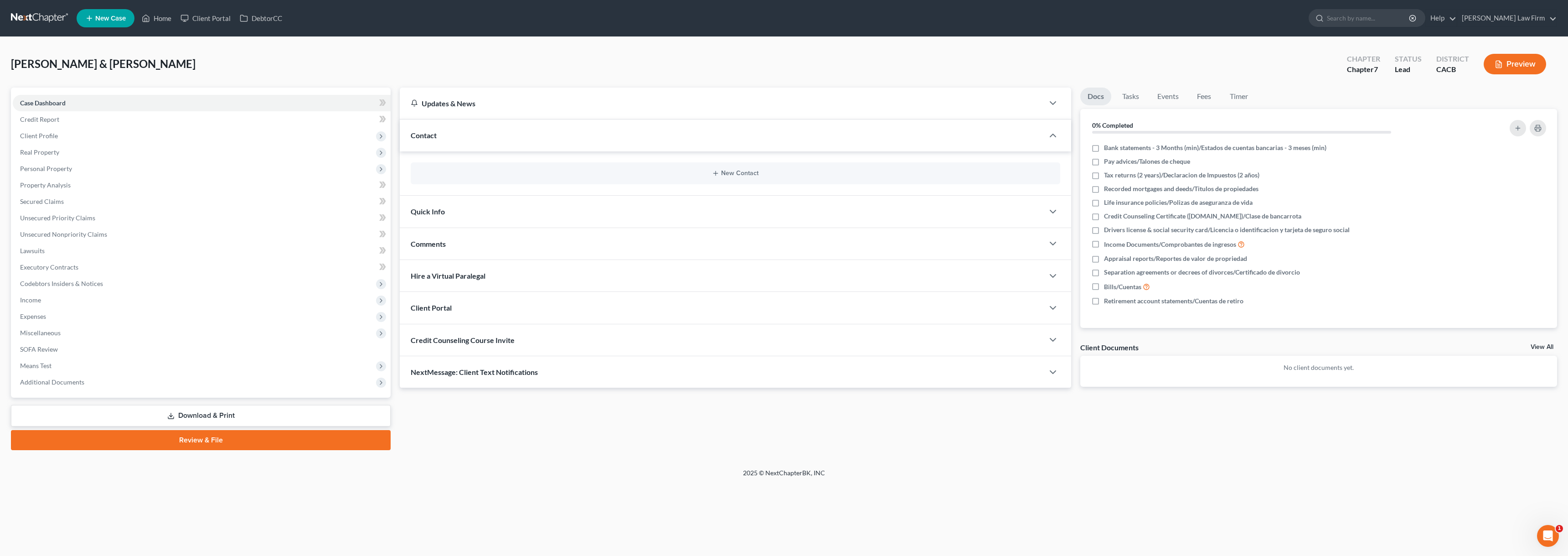
click at [525, 219] on div "Quick Info" at bounding box center [722, 211] width 644 height 32
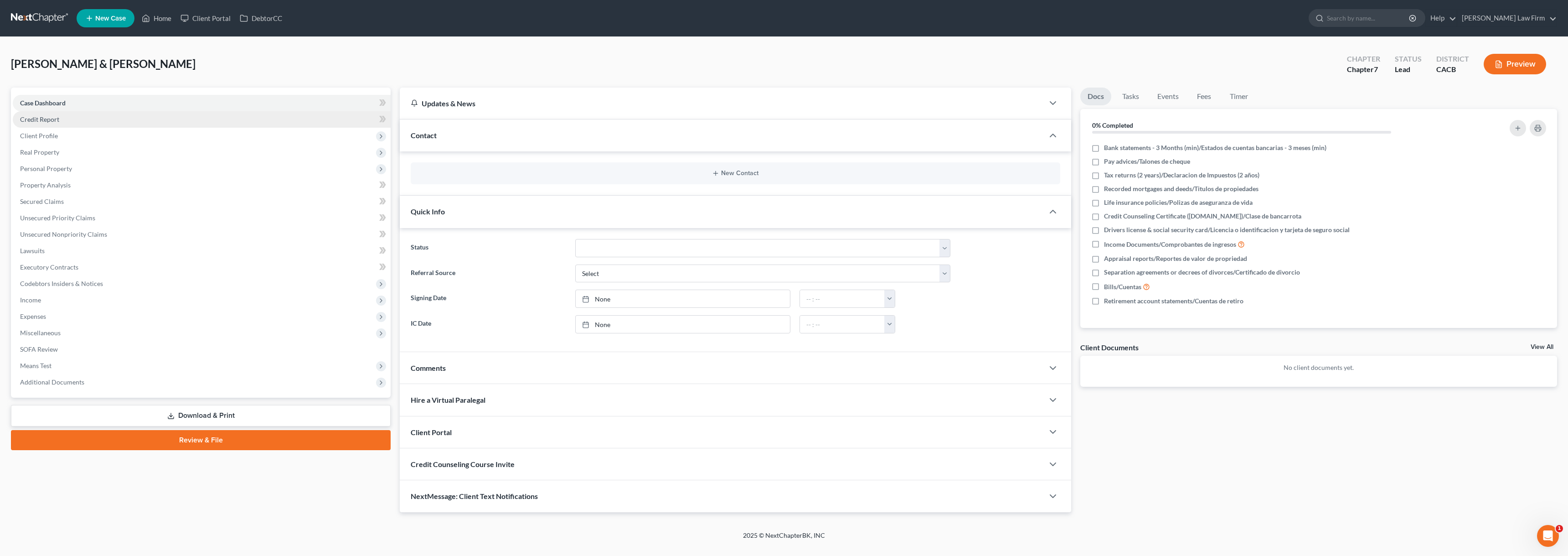
click at [38, 116] on span "Credit Report" at bounding box center [40, 119] width 39 height 8
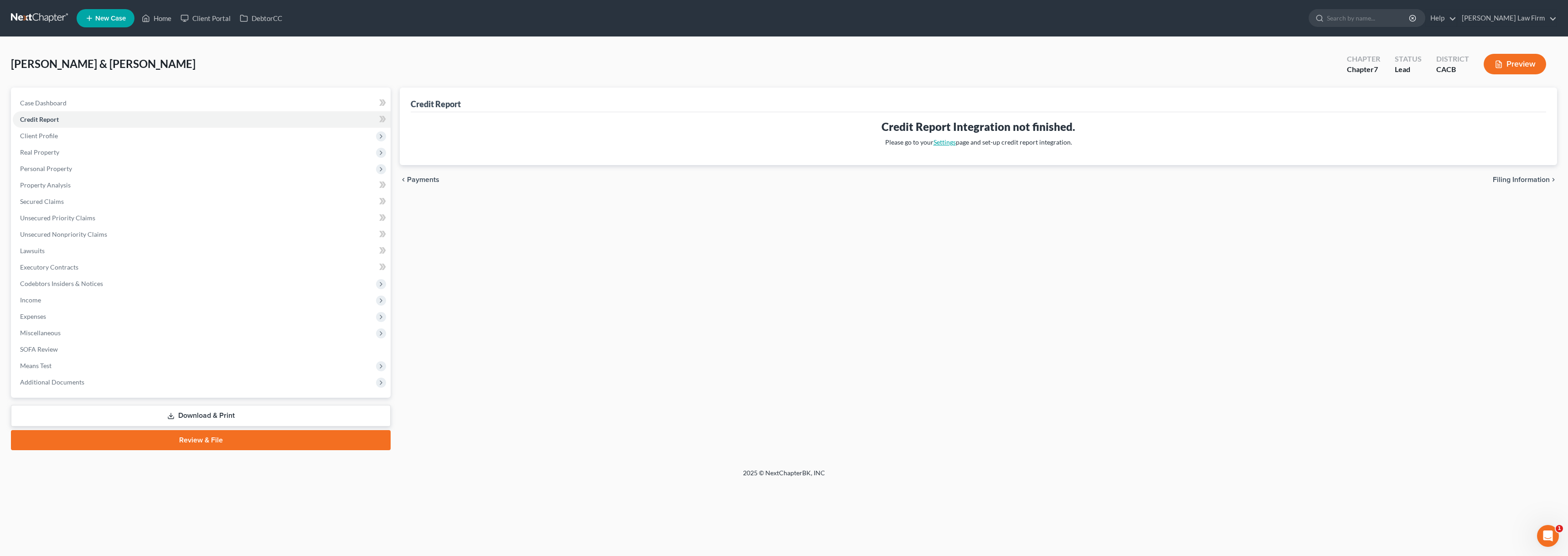
click at [717, 144] on link "Settings" at bounding box center [945, 142] width 23 height 8
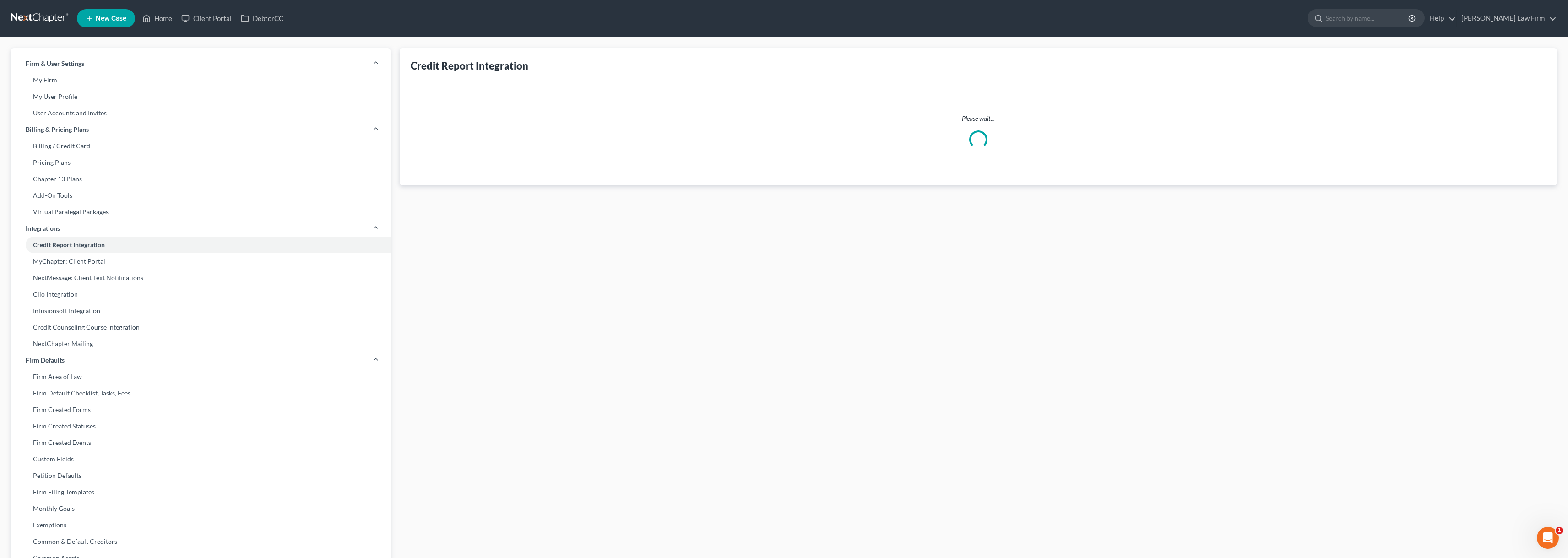
select select "4"
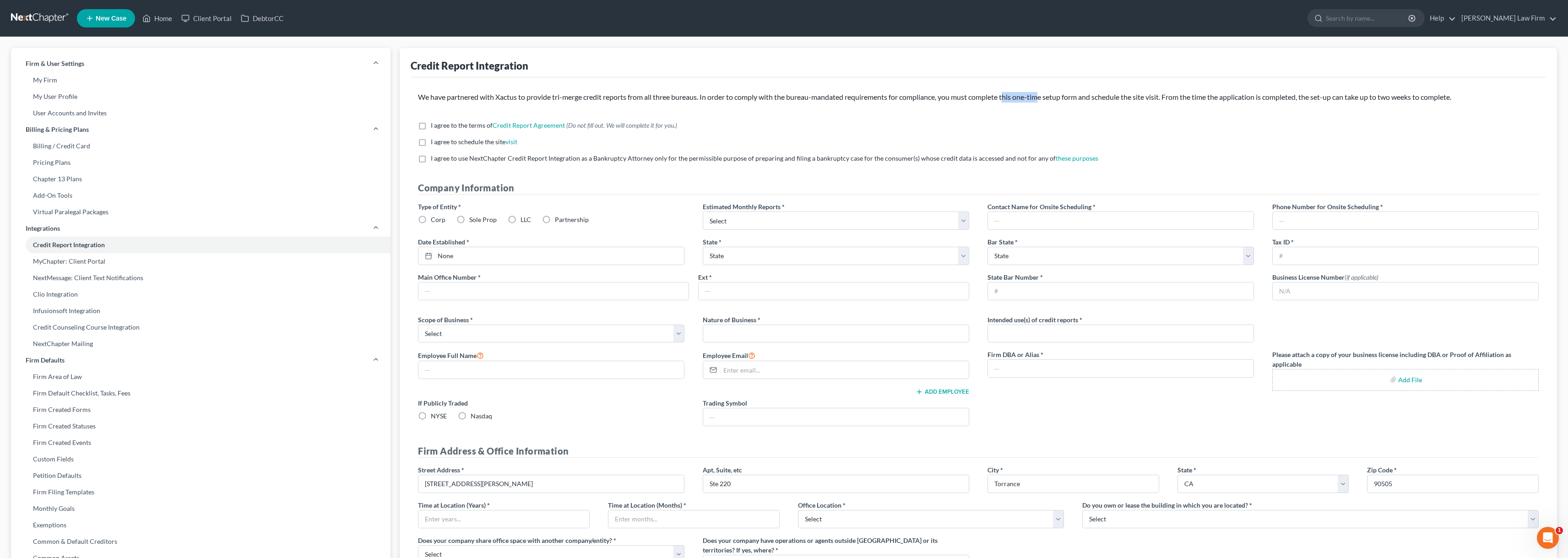
drag, startPoint x: 1045, startPoint y: 100, endPoint x: 1012, endPoint y: 114, distance: 35.8
click at [37, 85] on link "My Firm" at bounding box center [201, 80] width 380 height 17
select select "29"
select select "4"
